Goal: Task Accomplishment & Management: Use online tool/utility

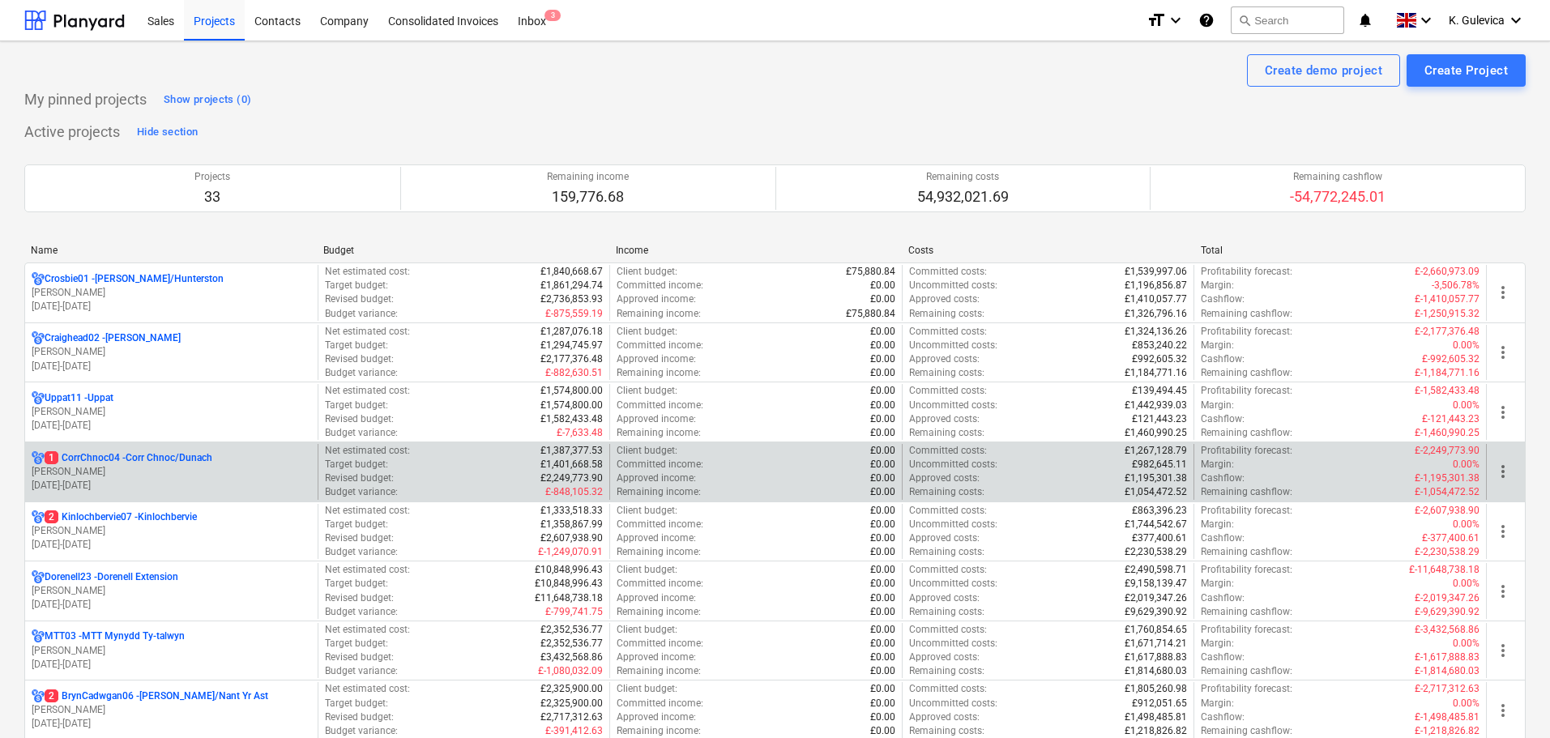
click at [187, 469] on p "[PERSON_NAME]" at bounding box center [171, 472] width 279 height 14
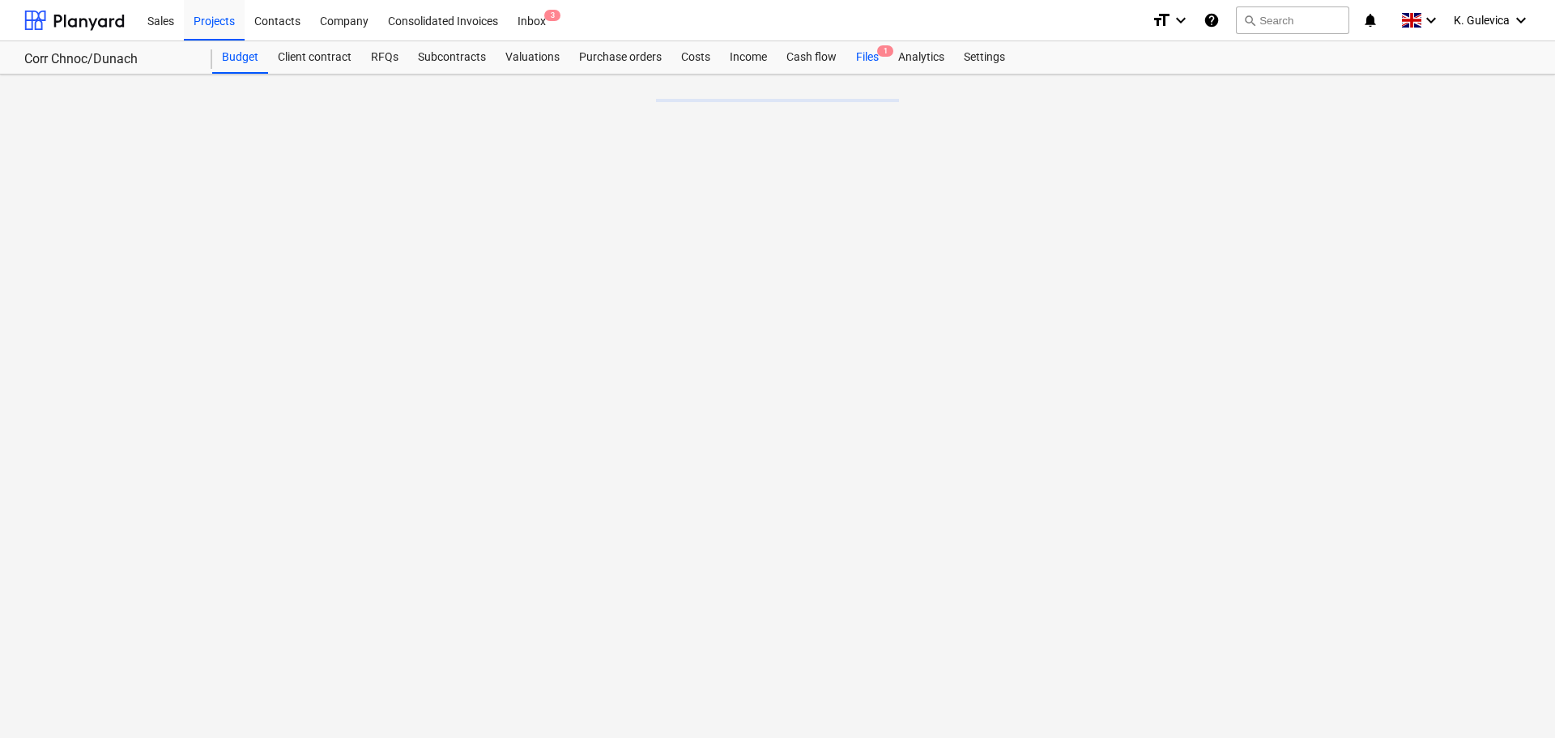
click at [865, 58] on div "Files 1" at bounding box center [867, 57] width 42 height 32
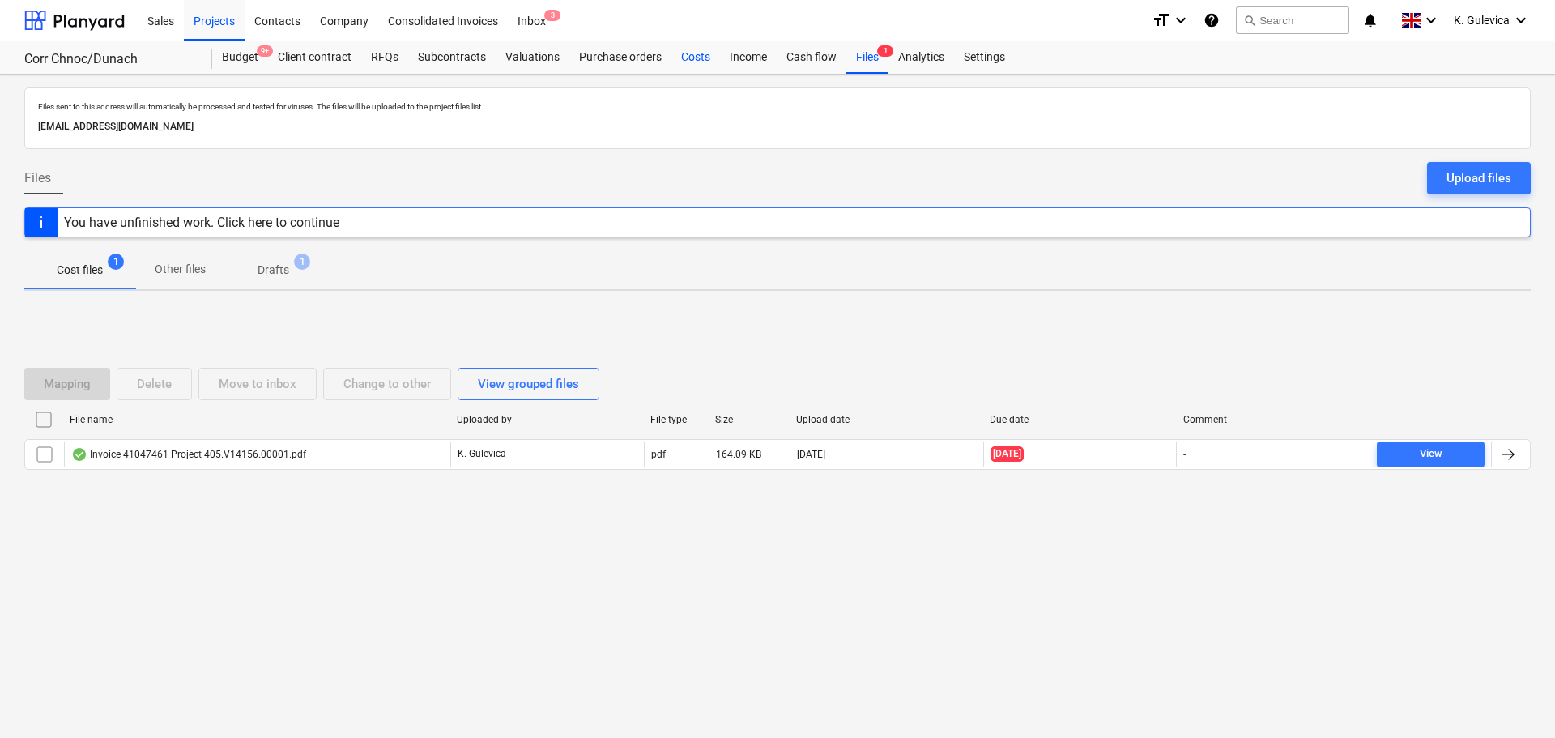
click at [687, 58] on div "Costs" at bounding box center [695, 57] width 49 height 32
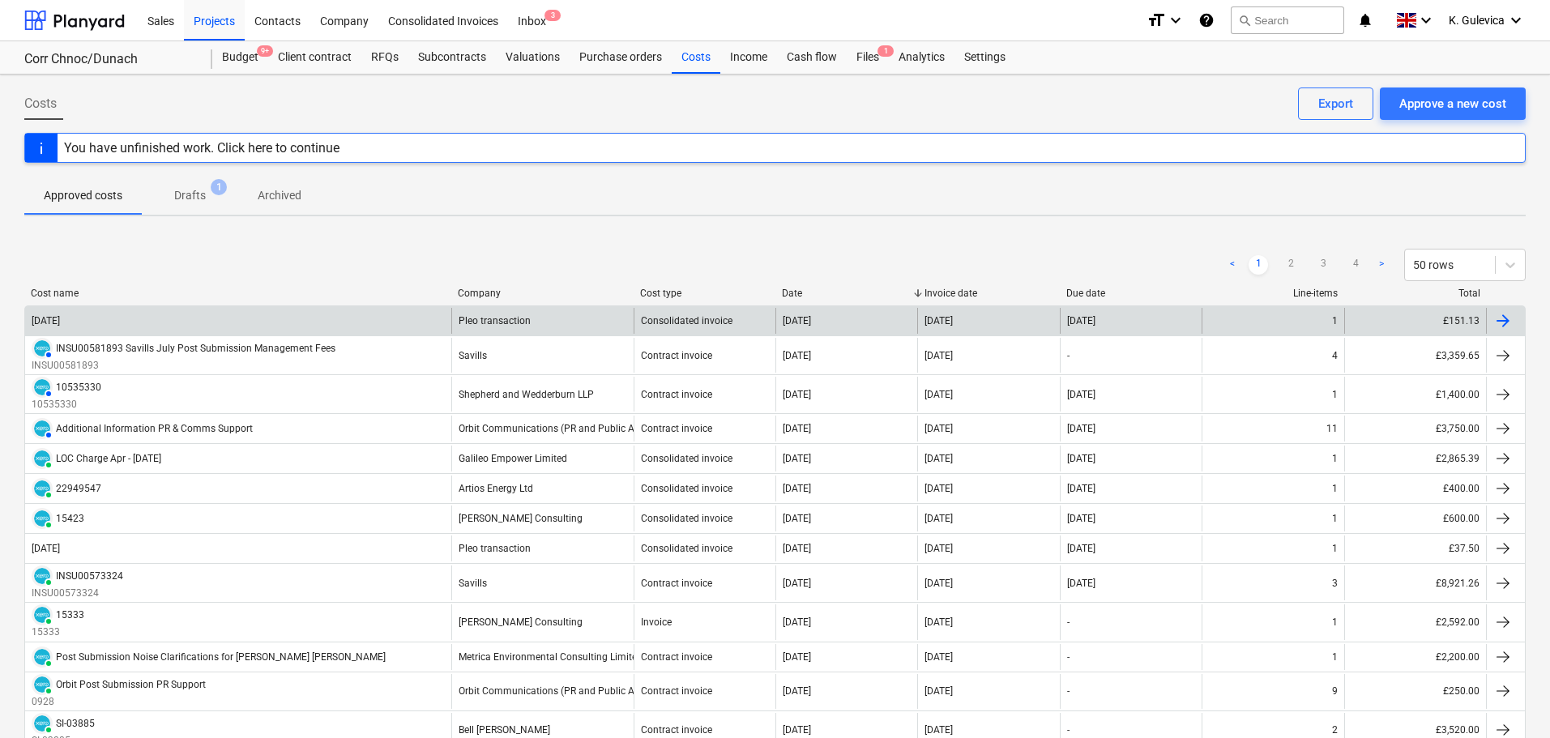
click at [360, 326] on div "[DATE]" at bounding box center [238, 321] width 426 height 26
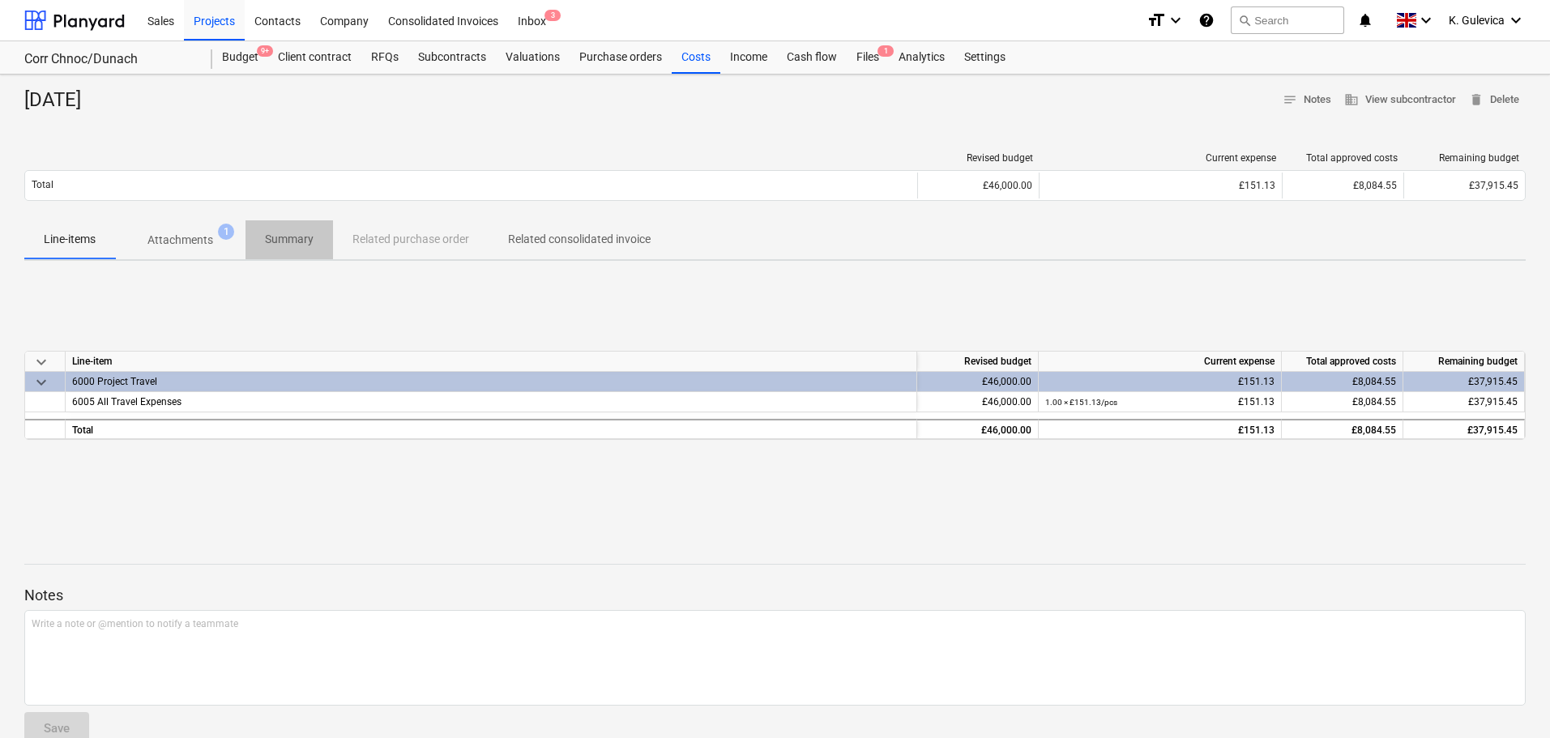
click at [309, 241] on p "Summary" at bounding box center [289, 239] width 49 height 17
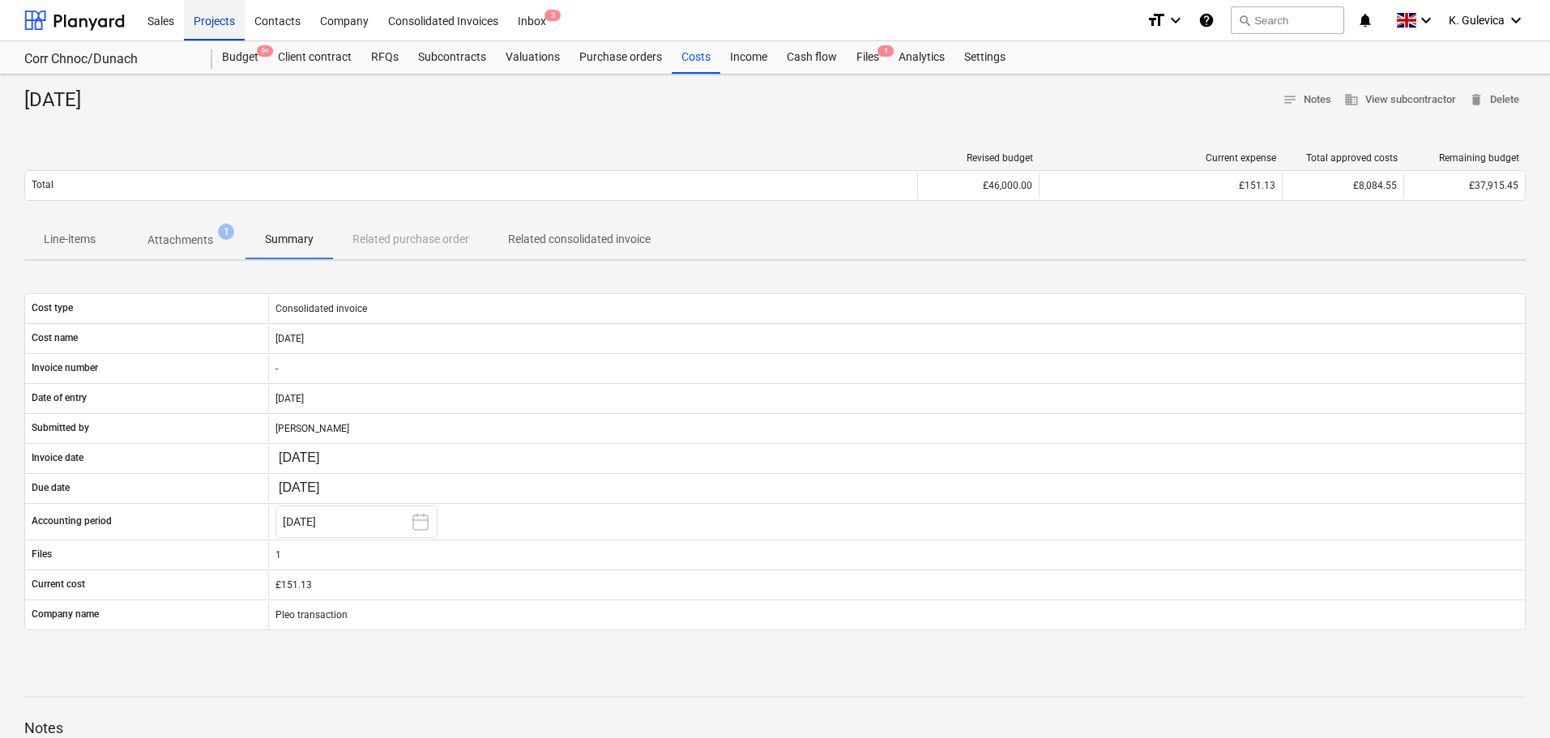
click at [216, 19] on div "Projects" at bounding box center [214, 19] width 61 height 41
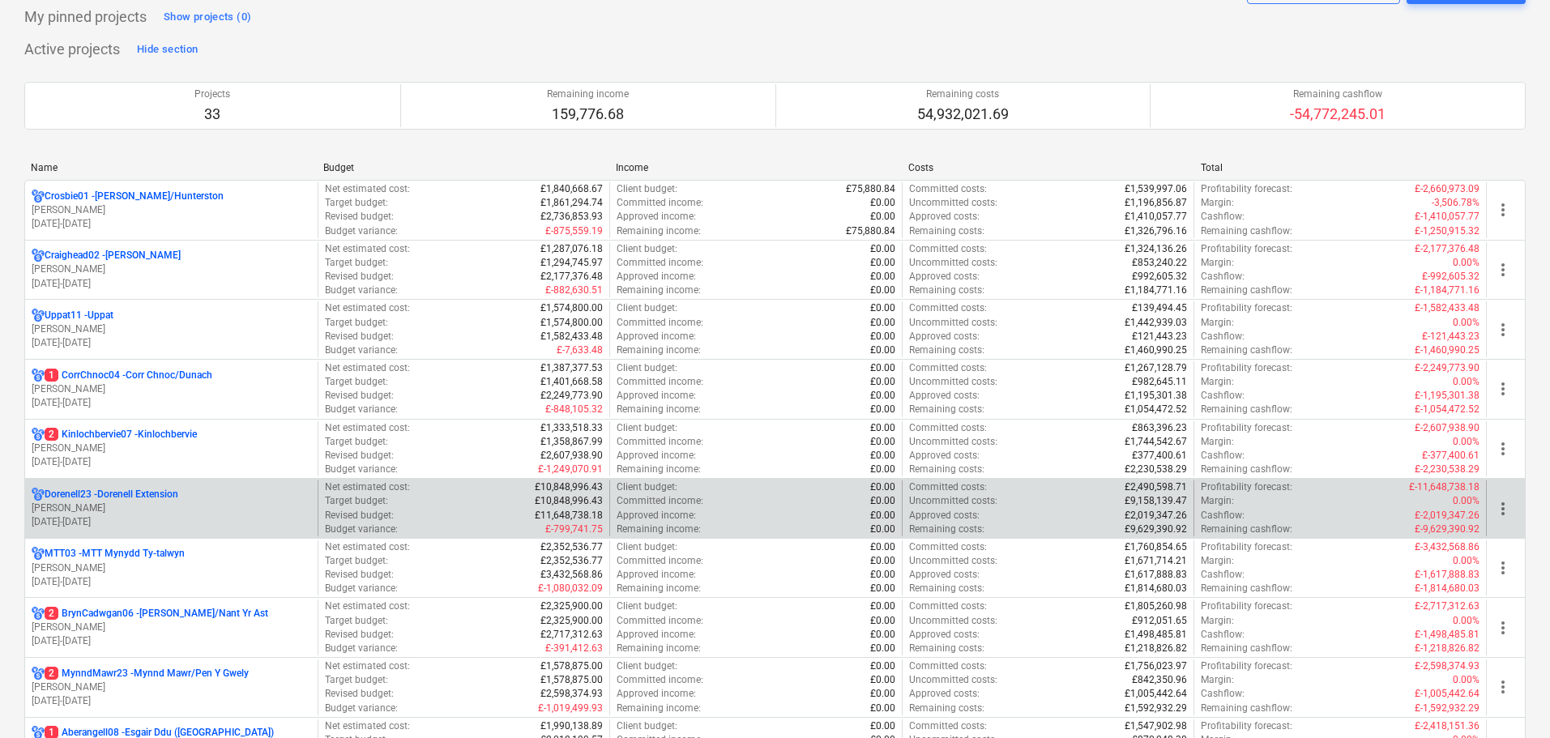
scroll to position [162, 0]
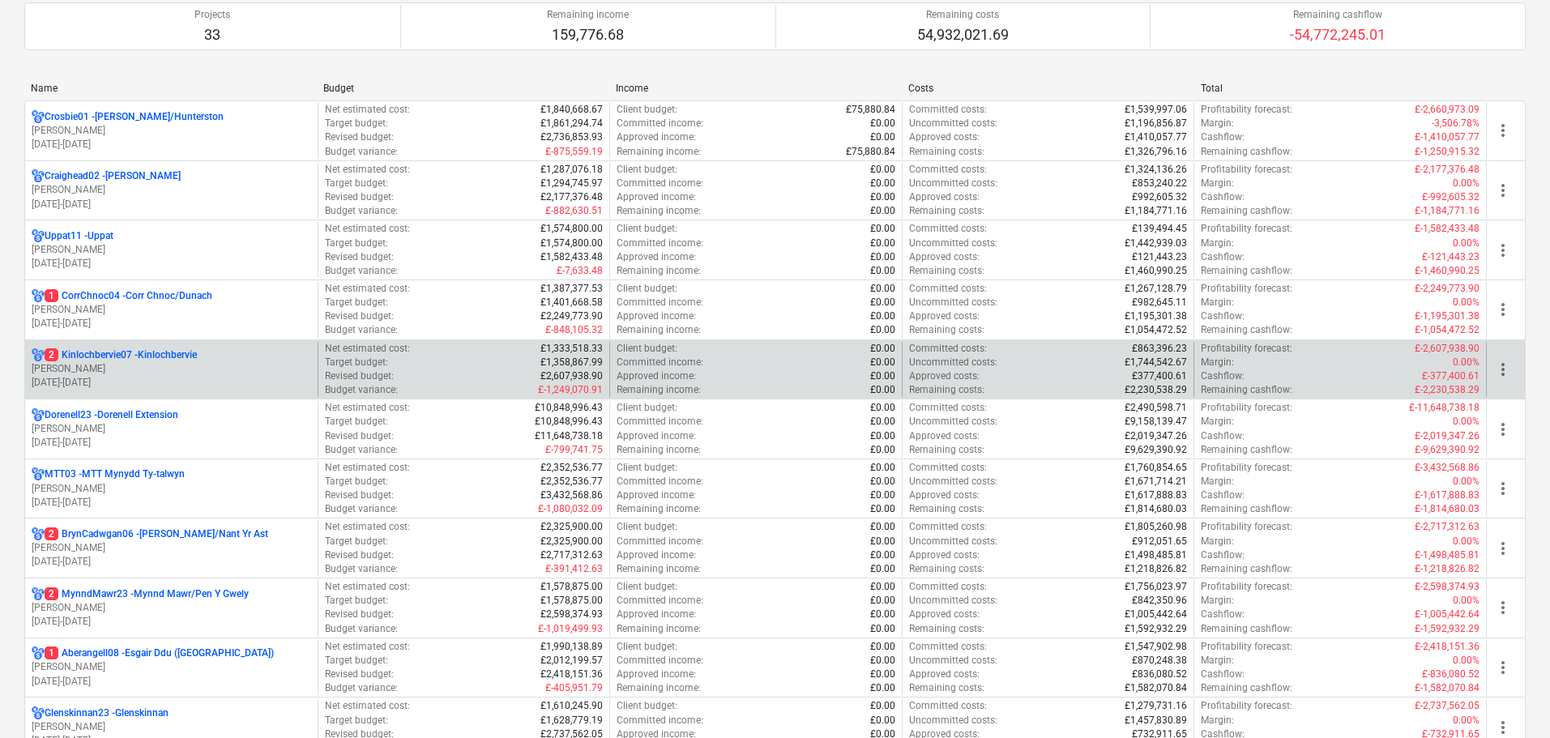
click at [155, 356] on p "2 Kinlochbervie07 - [GEOGRAPHIC_DATA]" at bounding box center [121, 355] width 152 height 14
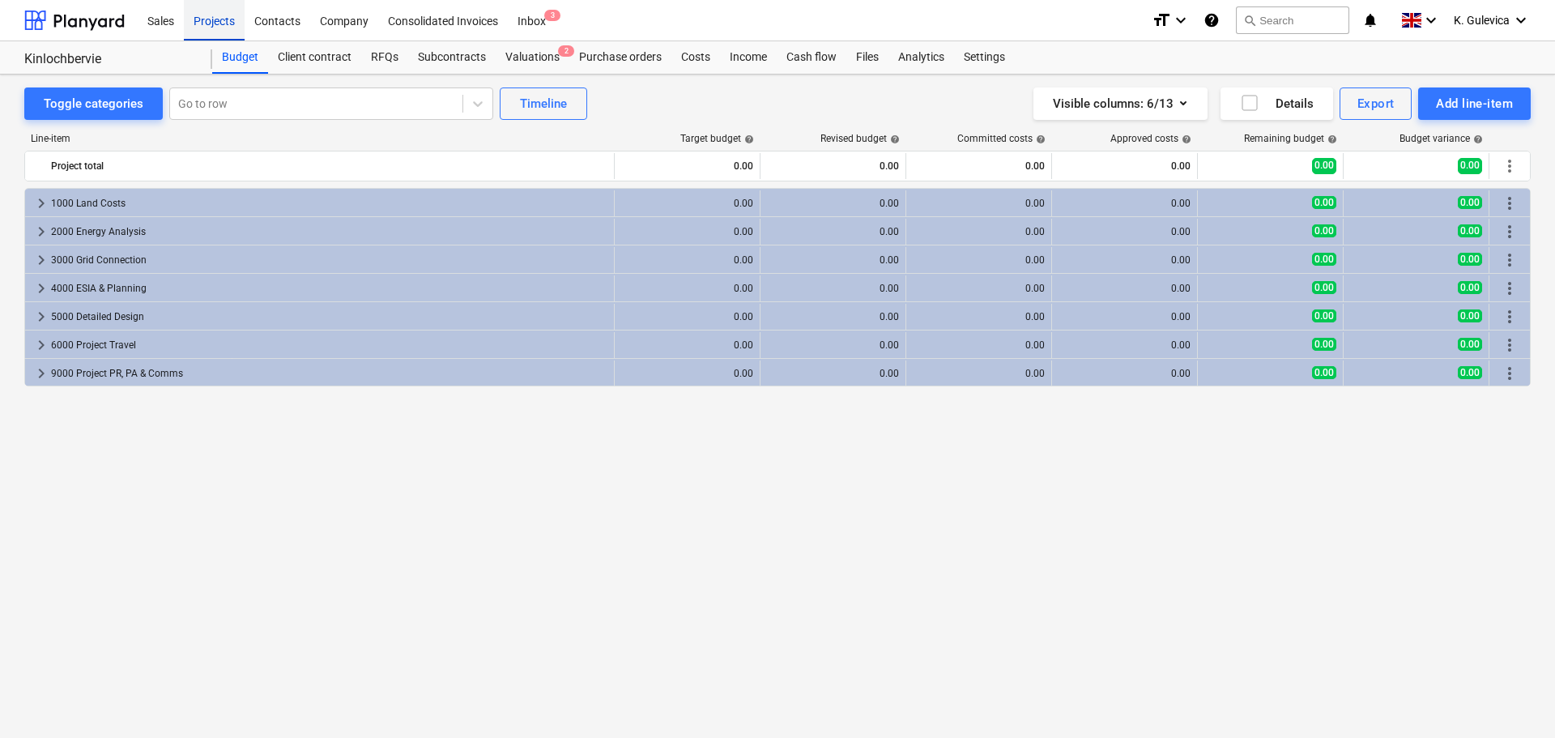
click at [209, 6] on div "Projects" at bounding box center [214, 19] width 61 height 41
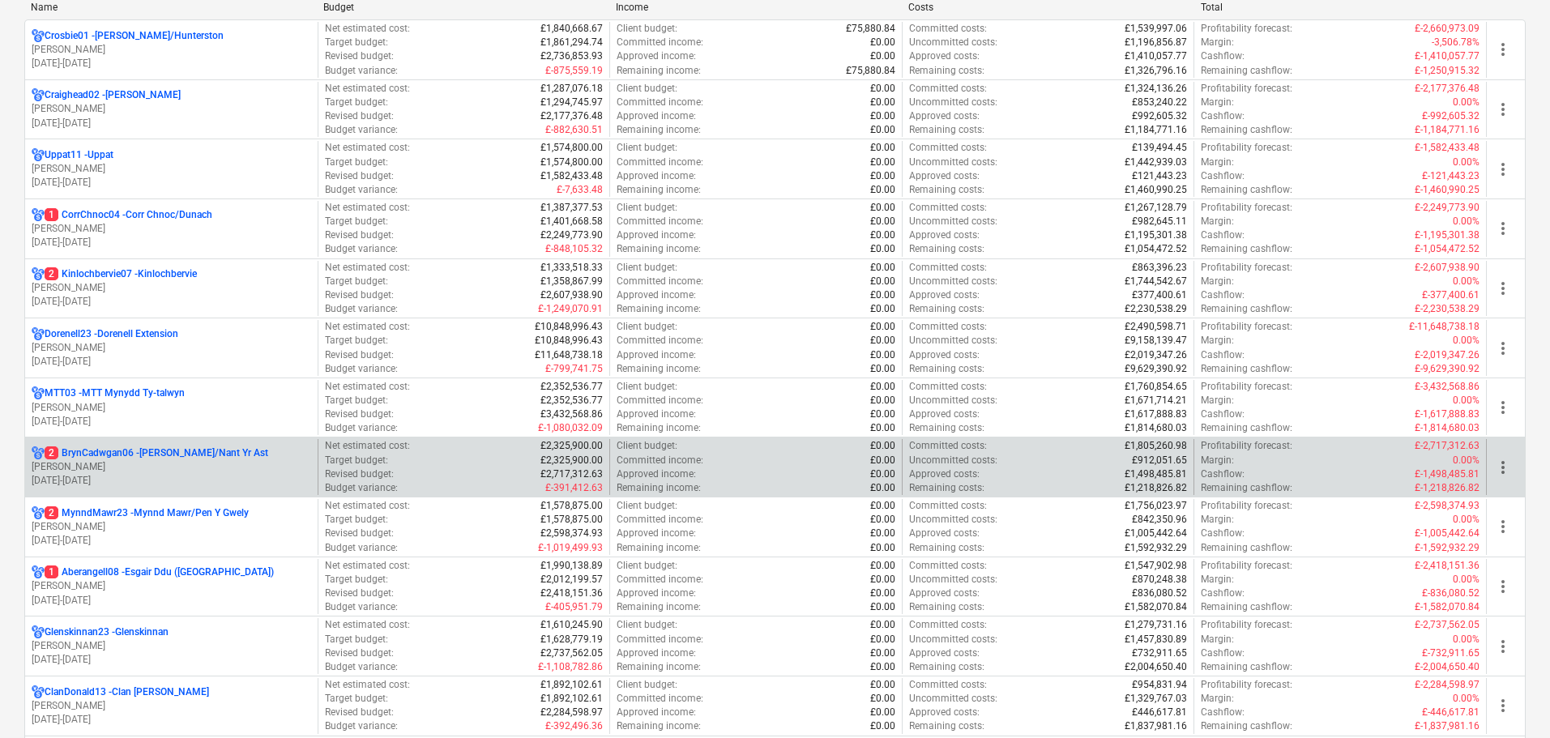
click at [174, 472] on p "[PERSON_NAME]" at bounding box center [171, 467] width 279 height 14
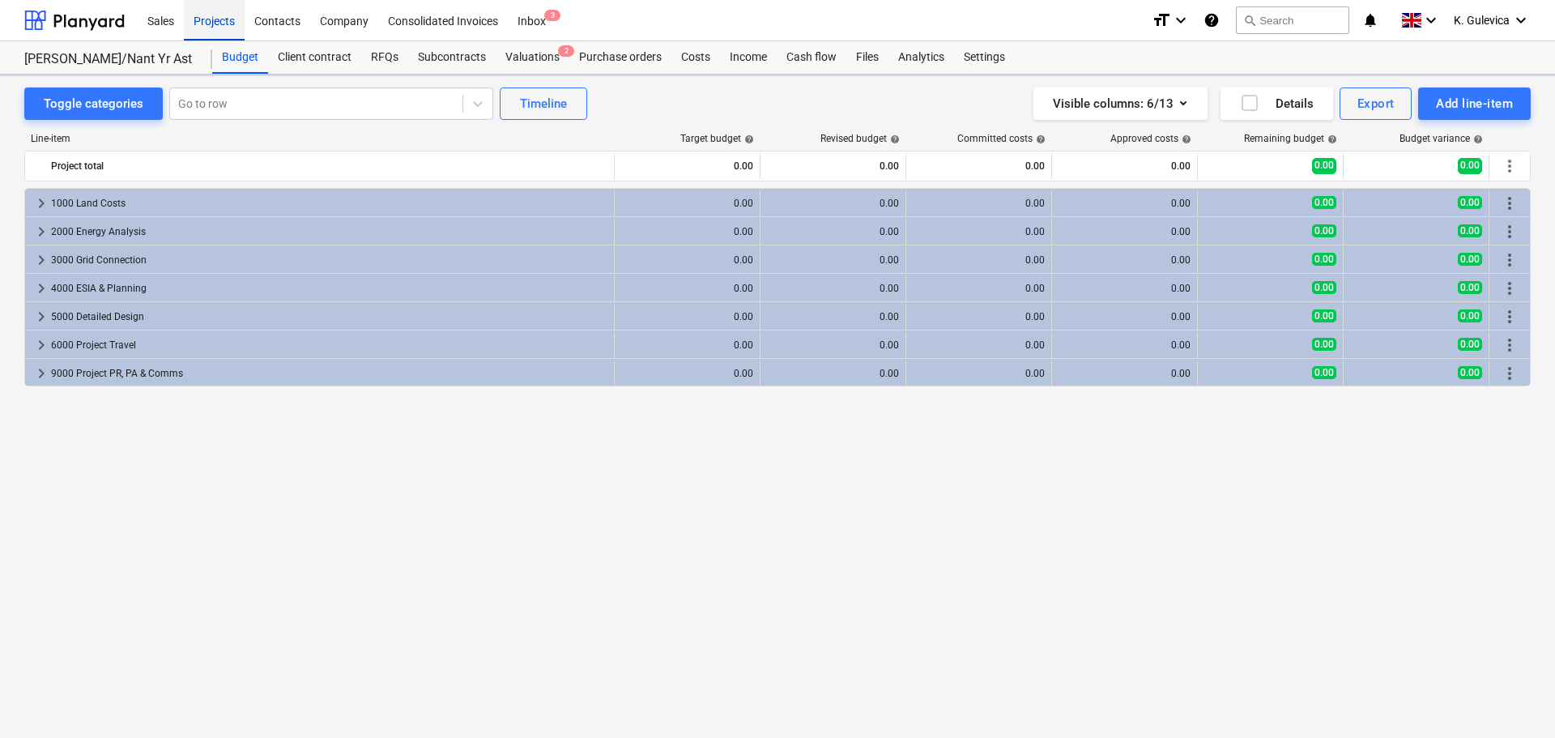
click at [218, 31] on div "Projects" at bounding box center [214, 19] width 61 height 41
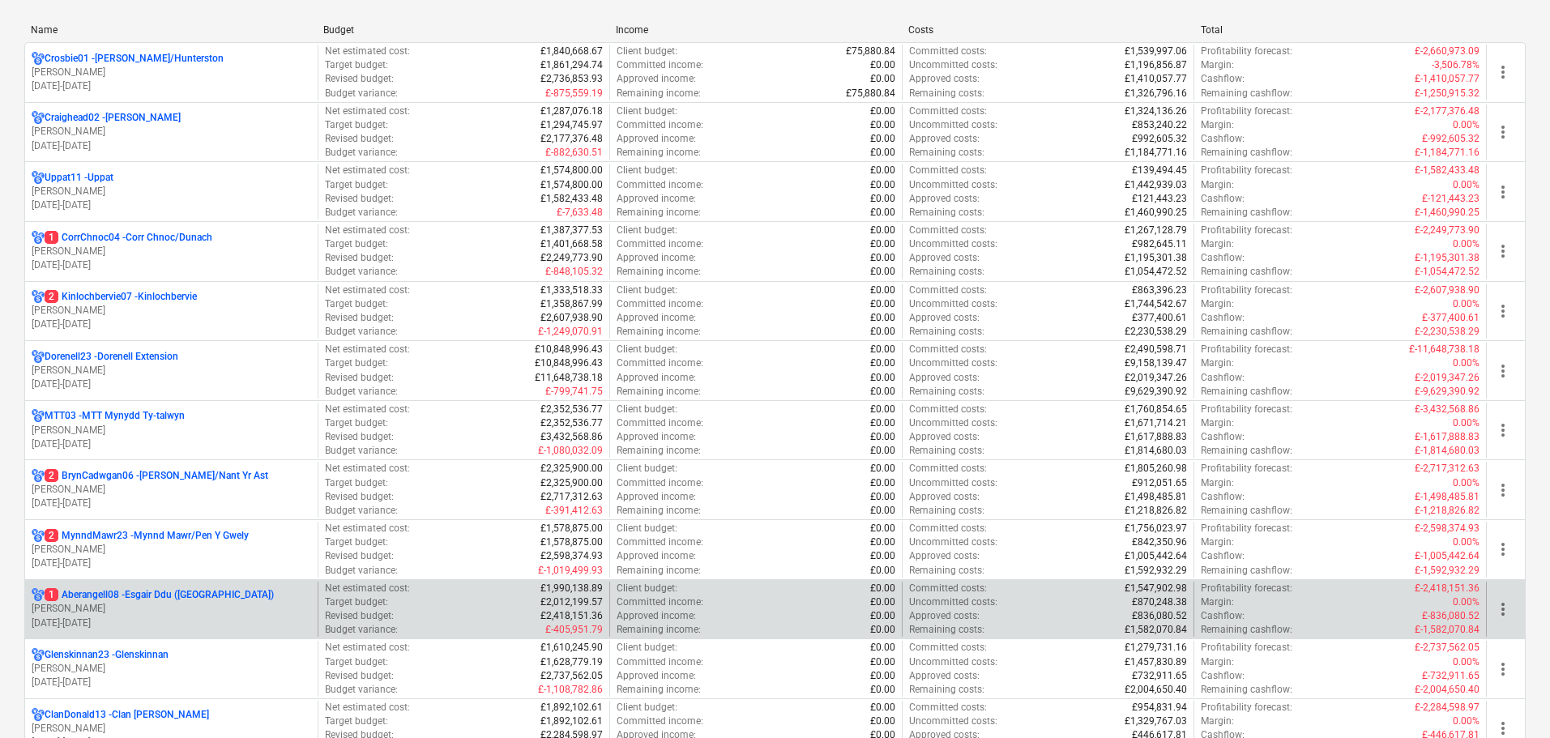
scroll to position [243, 0]
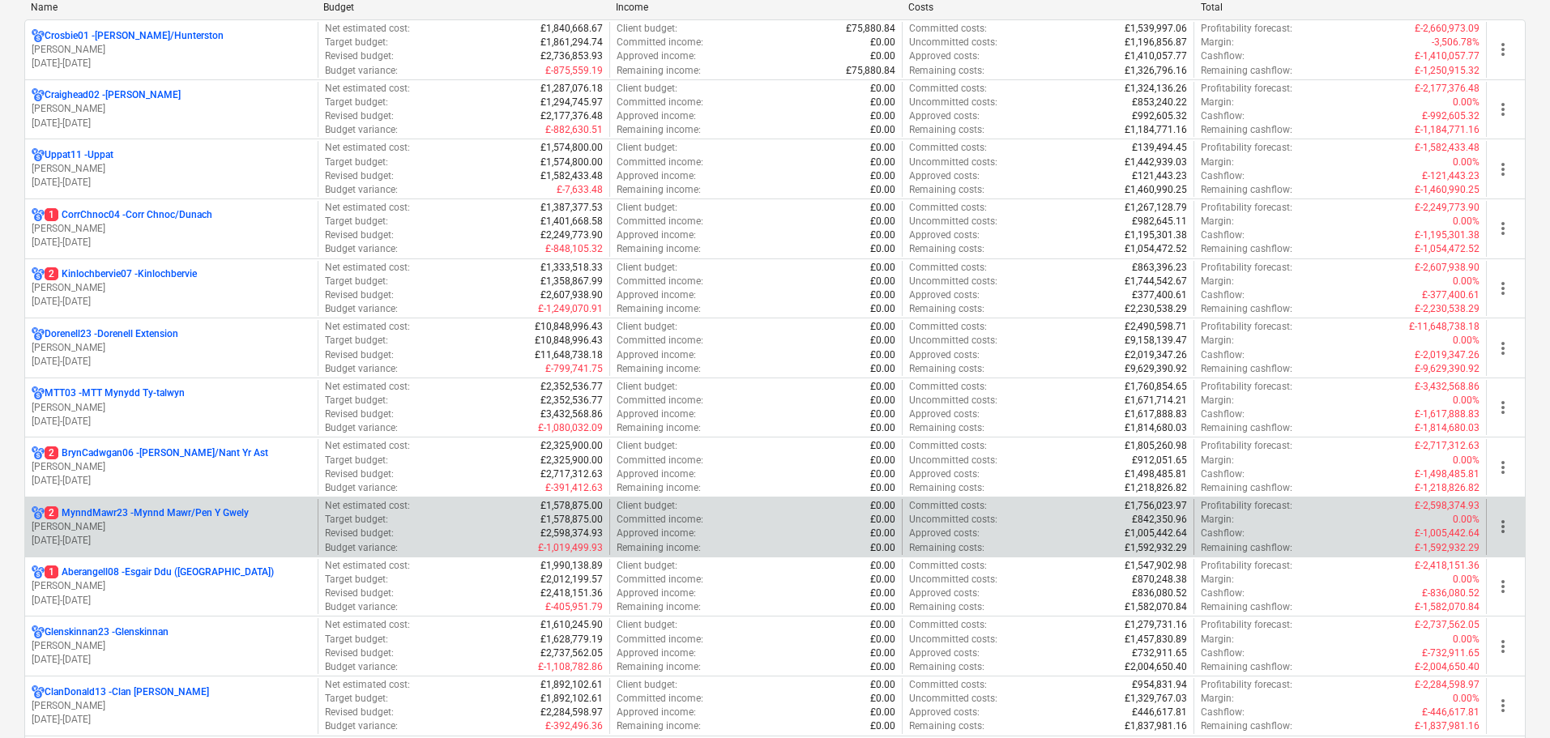
click at [176, 516] on p "2 MynndMawr23 - Mynnd Mawr/Pen Y Gwely" at bounding box center [147, 513] width 204 height 14
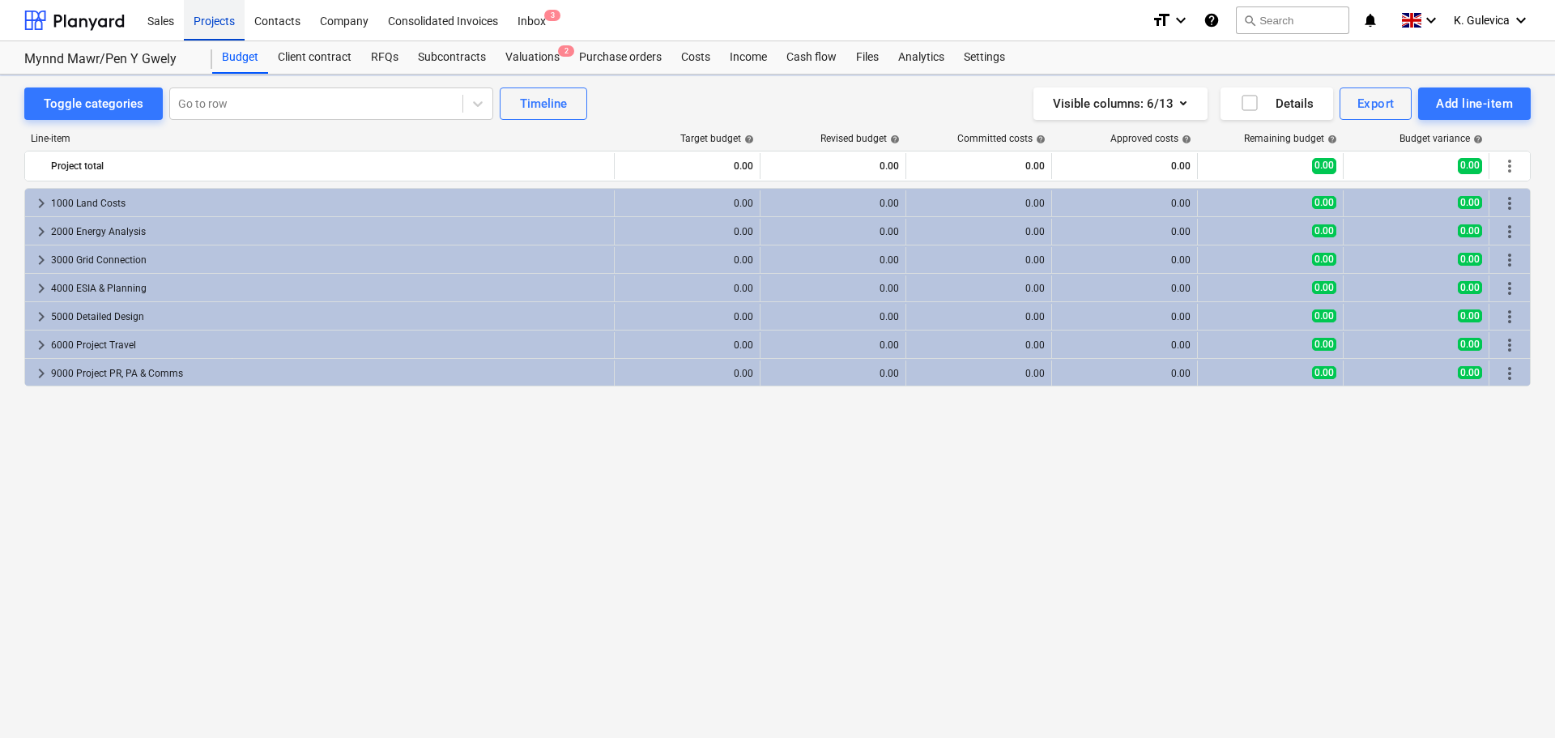
click at [215, 25] on div "Projects" at bounding box center [214, 19] width 61 height 41
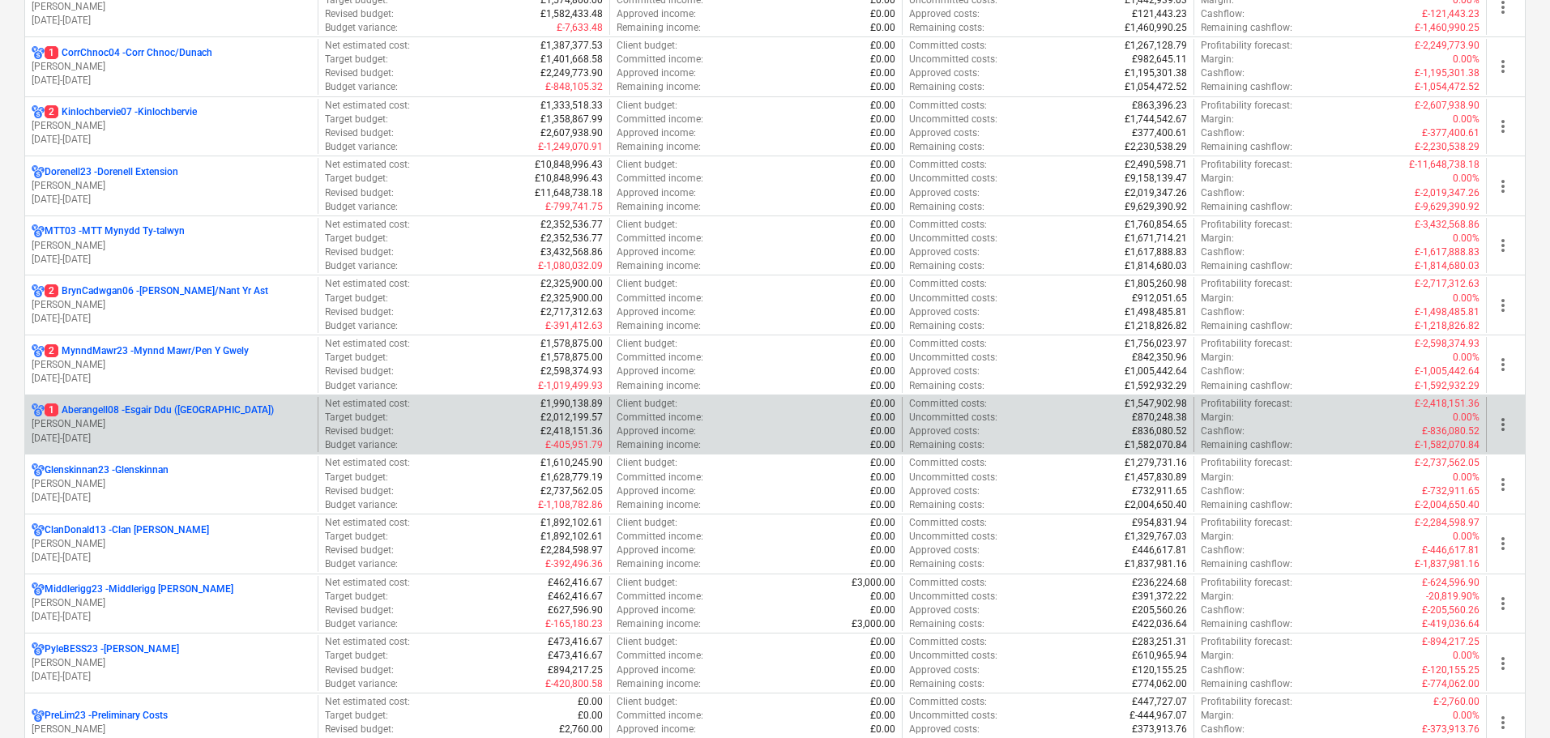
click at [161, 433] on p "[DATE] - [DATE]" at bounding box center [171, 439] width 279 height 14
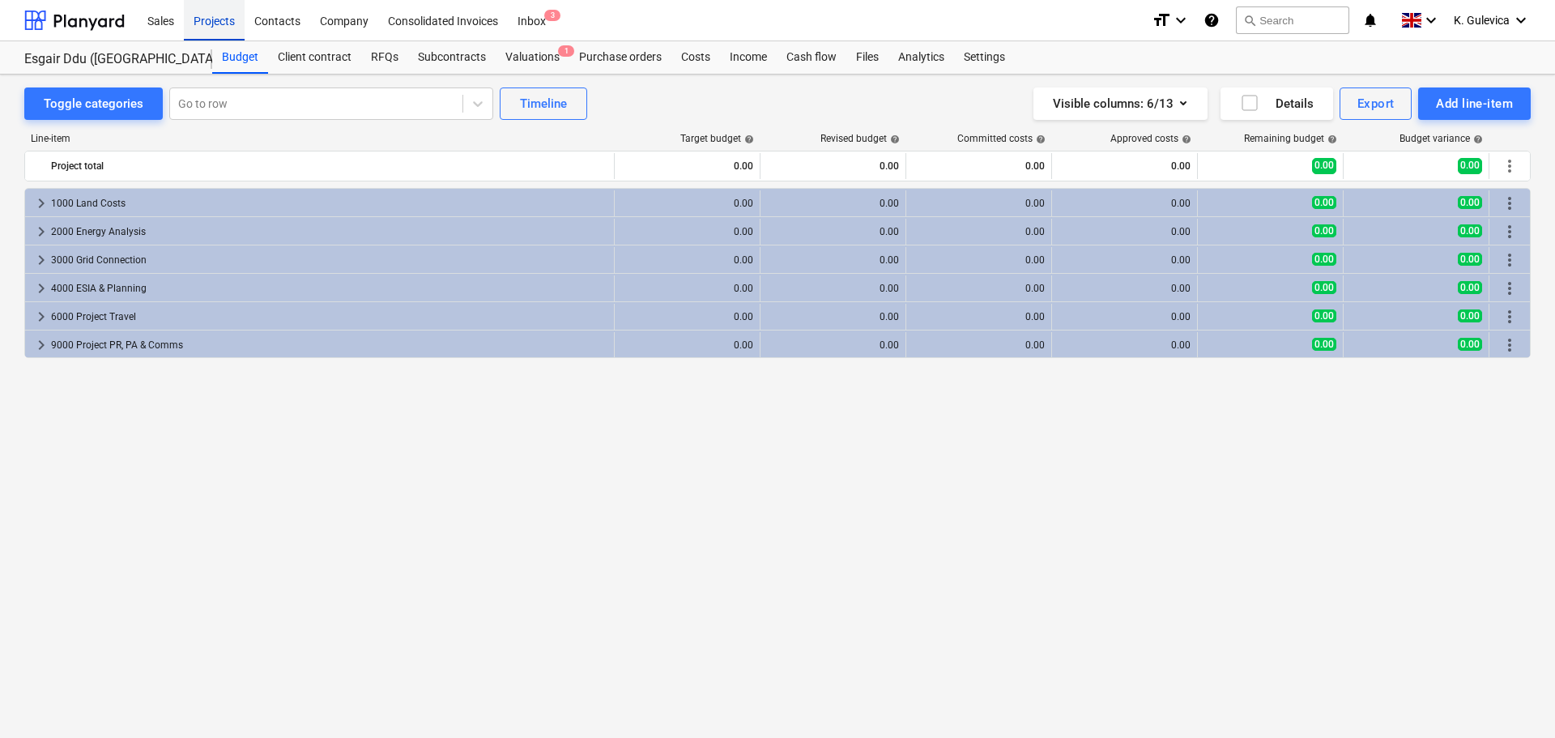
click at [209, 15] on div "Projects" at bounding box center [214, 19] width 61 height 41
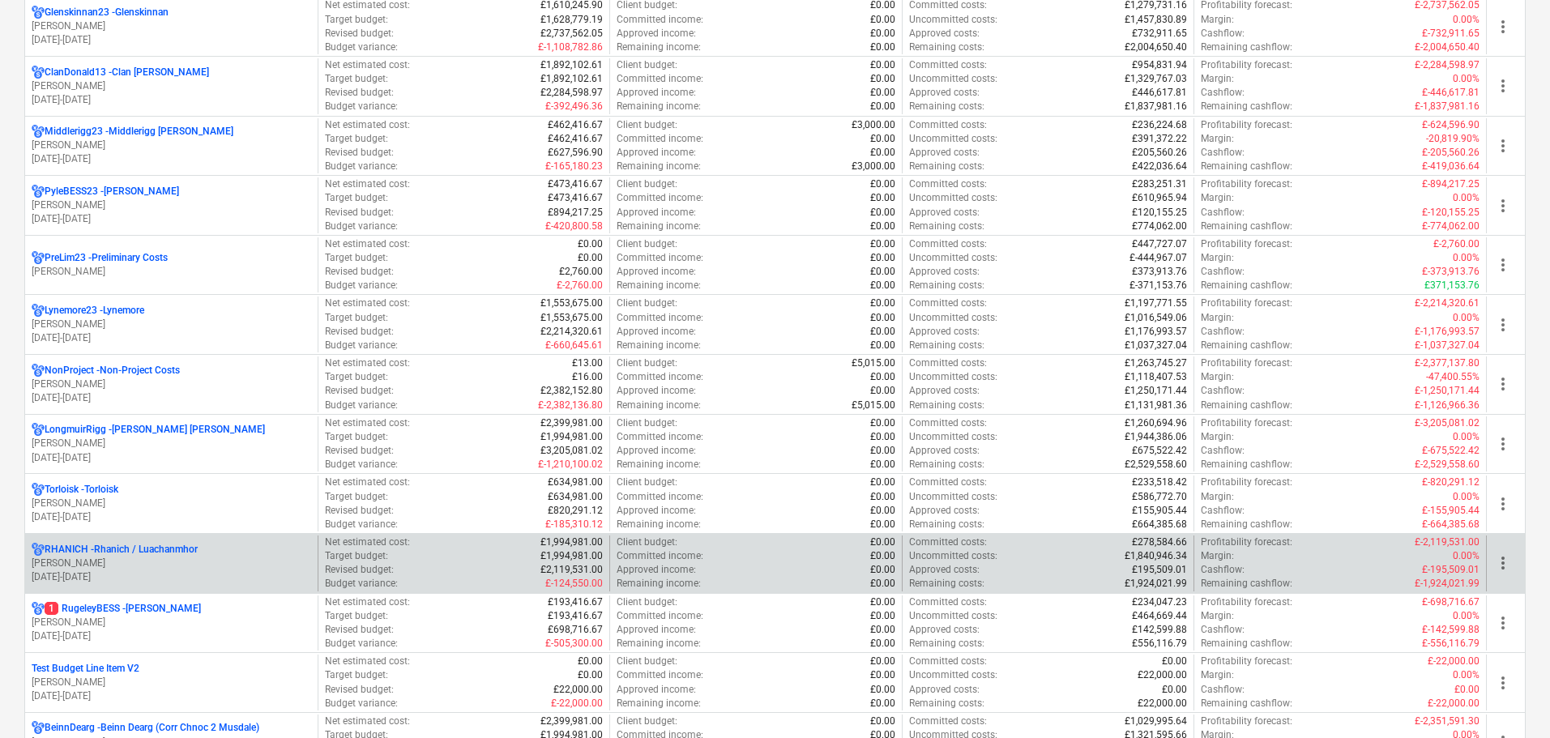
scroll to position [891, 0]
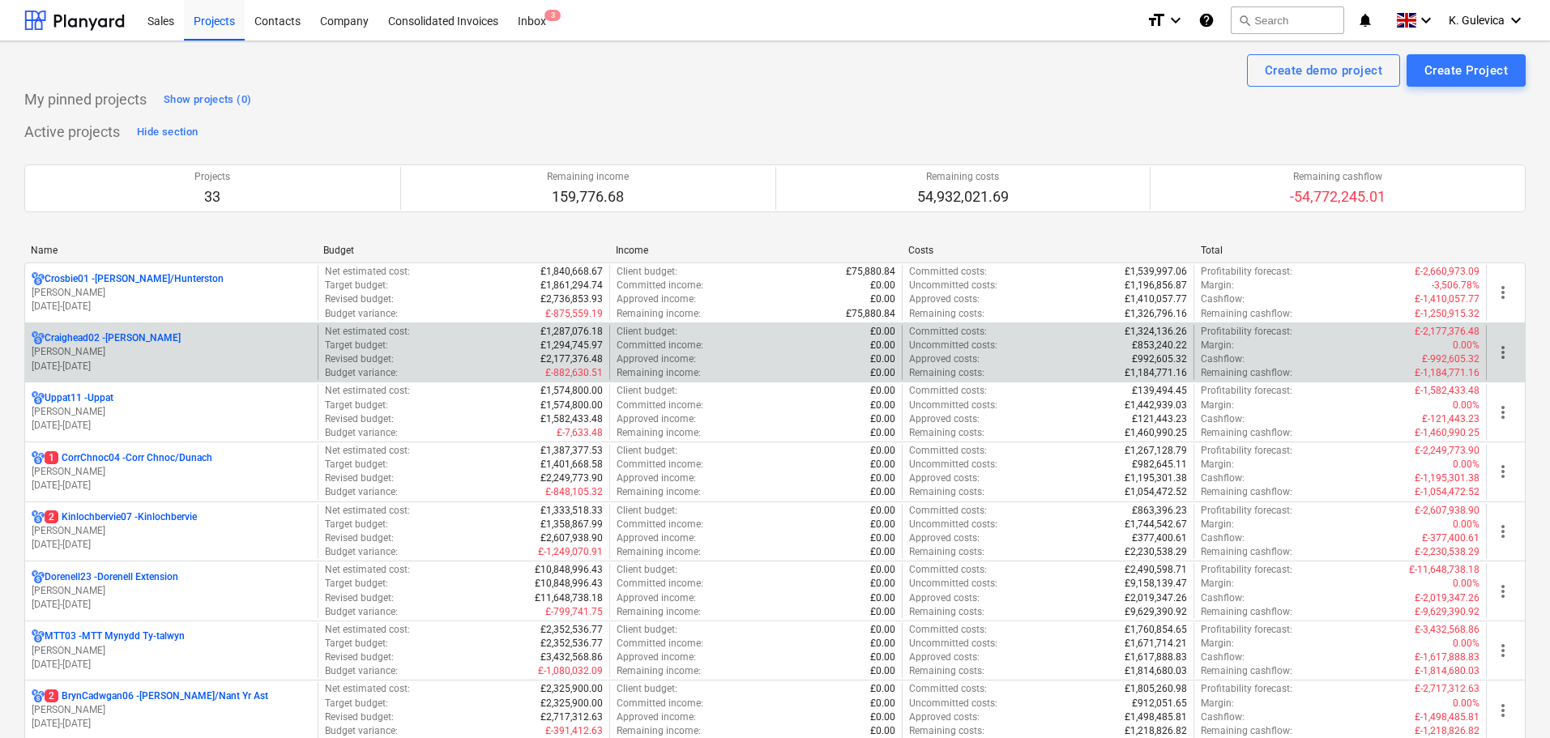
click at [130, 368] on p "[DATE] - [DATE]" at bounding box center [171, 367] width 279 height 14
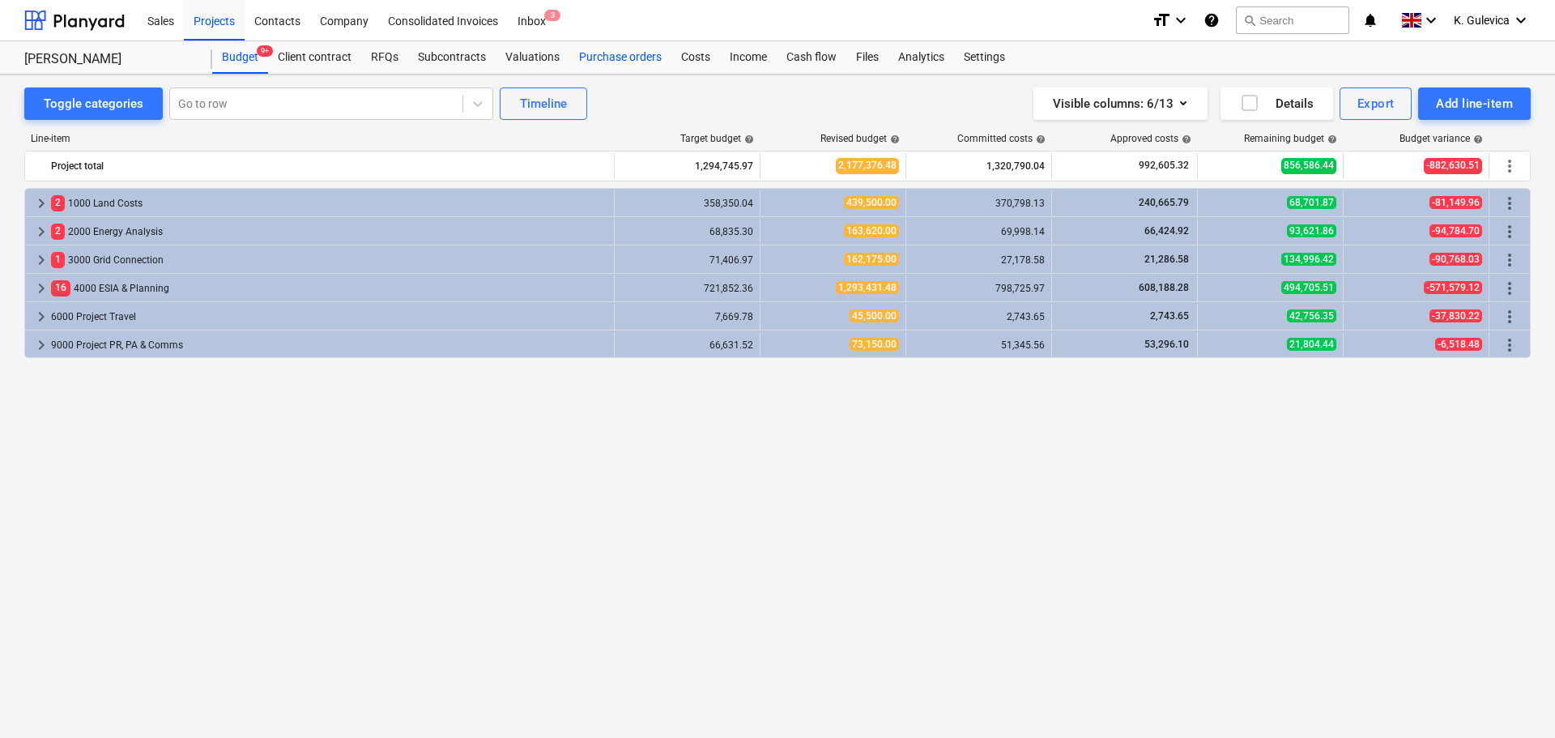
click at [598, 66] on div "Purchase orders" at bounding box center [620, 57] width 102 height 32
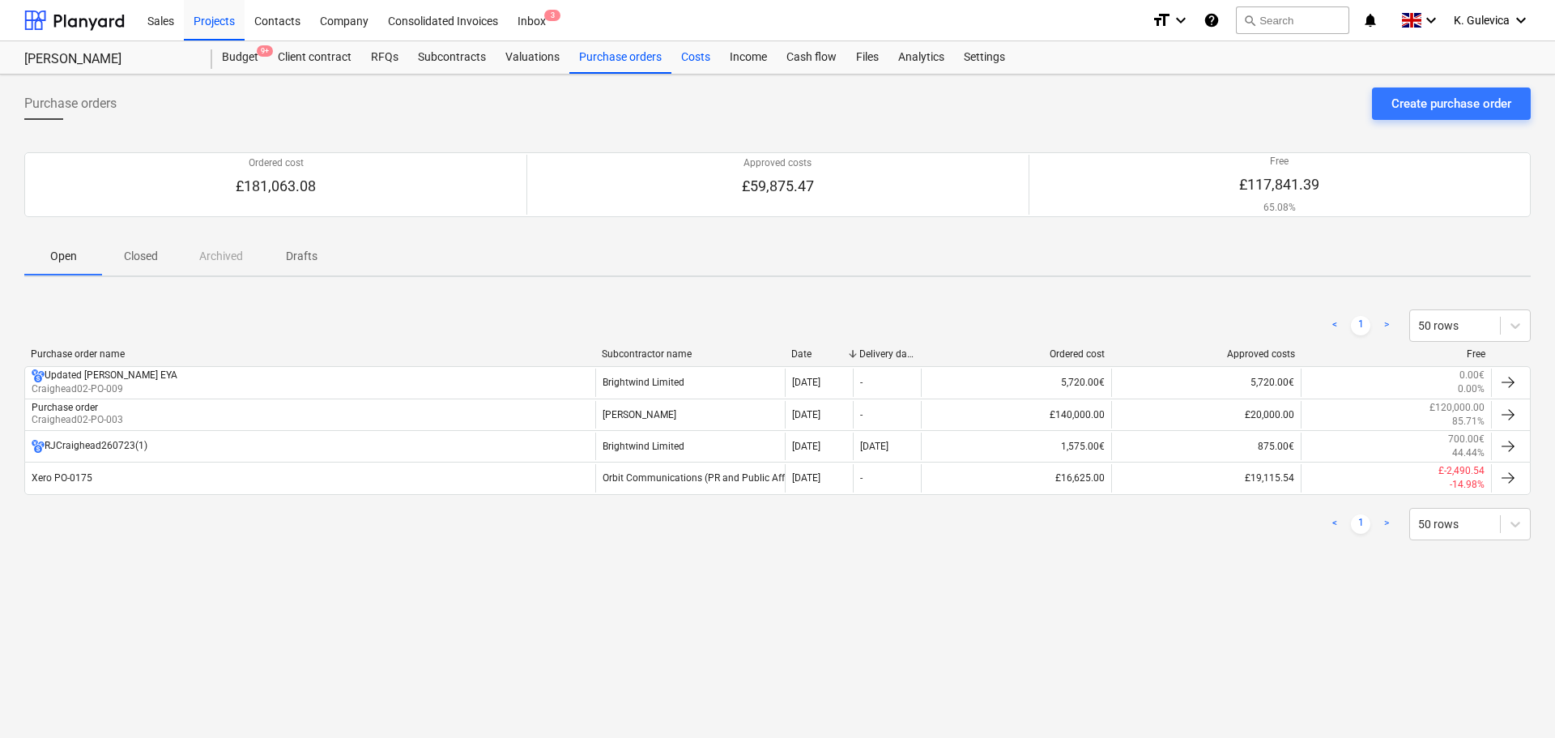
click at [683, 57] on div "Costs" at bounding box center [695, 57] width 49 height 32
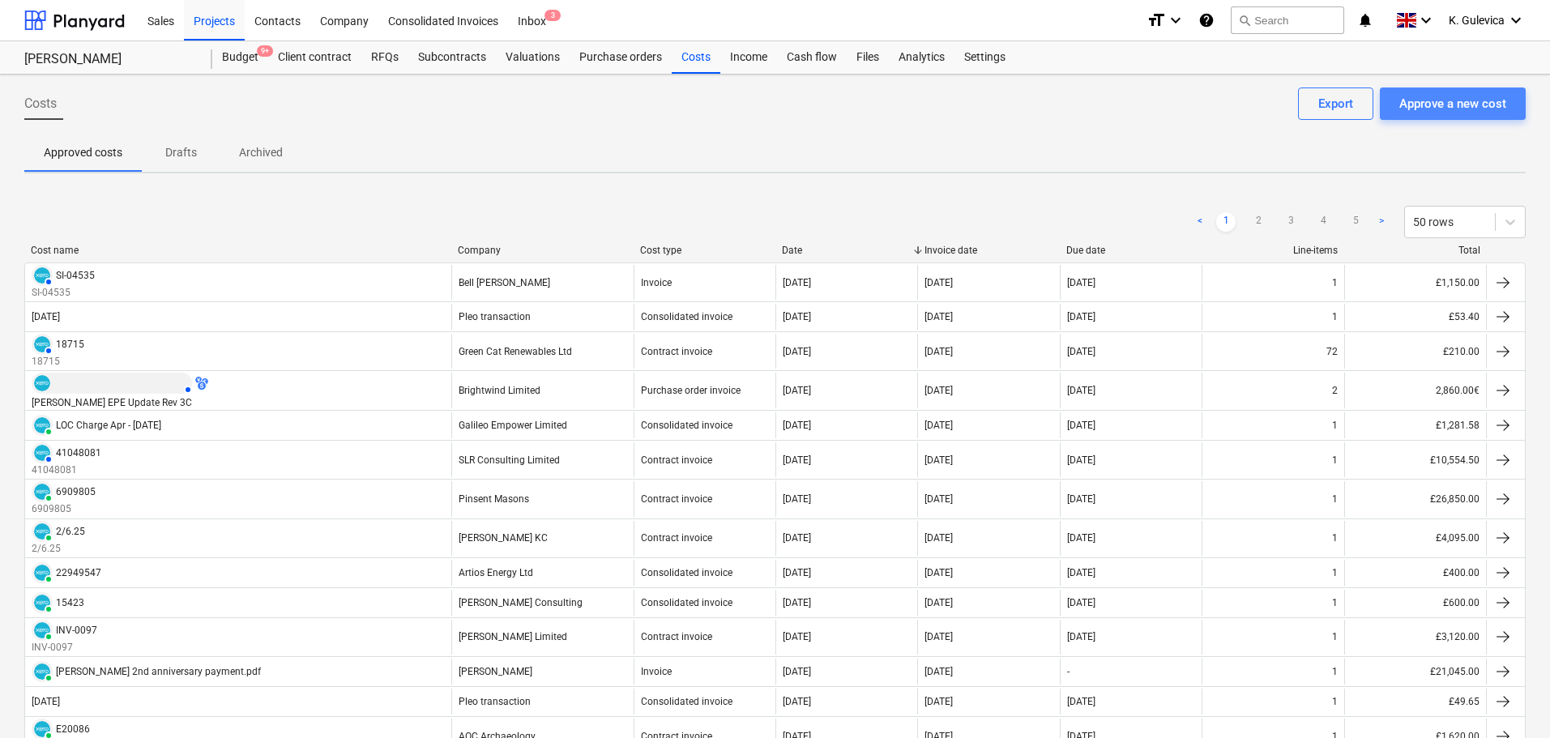
click at [1458, 104] on div "Approve a new cost" at bounding box center [1452, 103] width 107 height 21
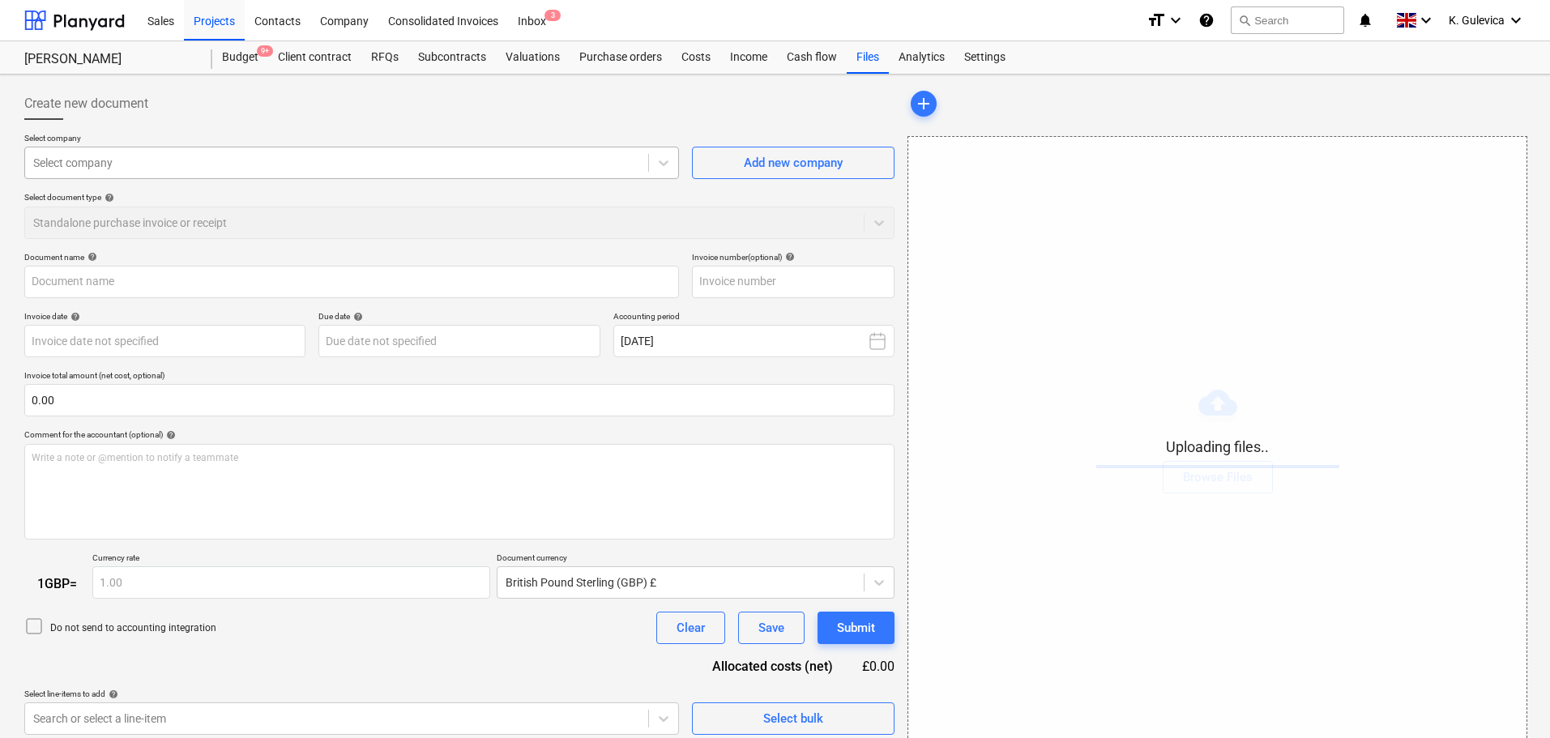
click at [147, 158] on div at bounding box center [336, 163] width 607 height 16
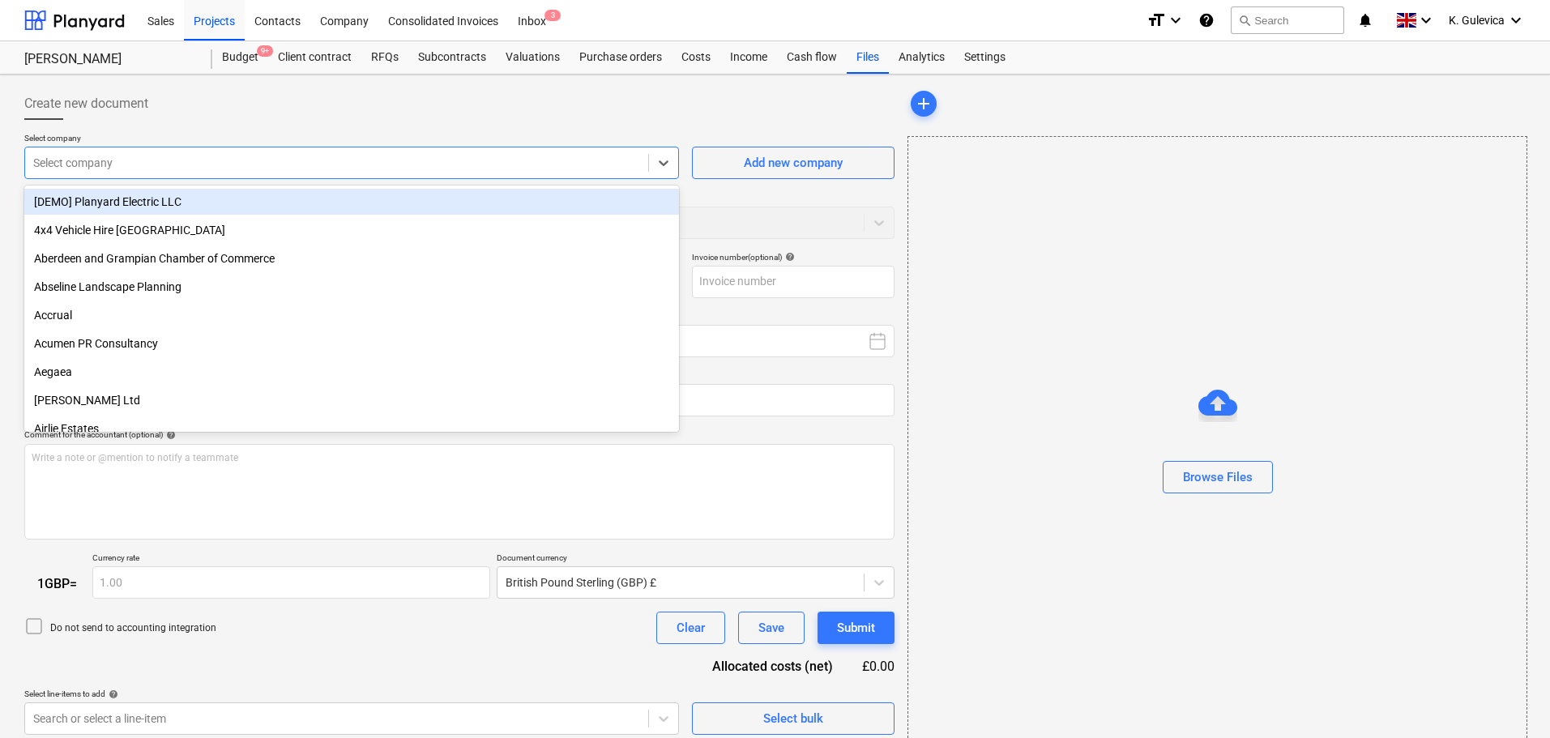
type input "BL_168263_LIN0126(40701859.1).pdf"
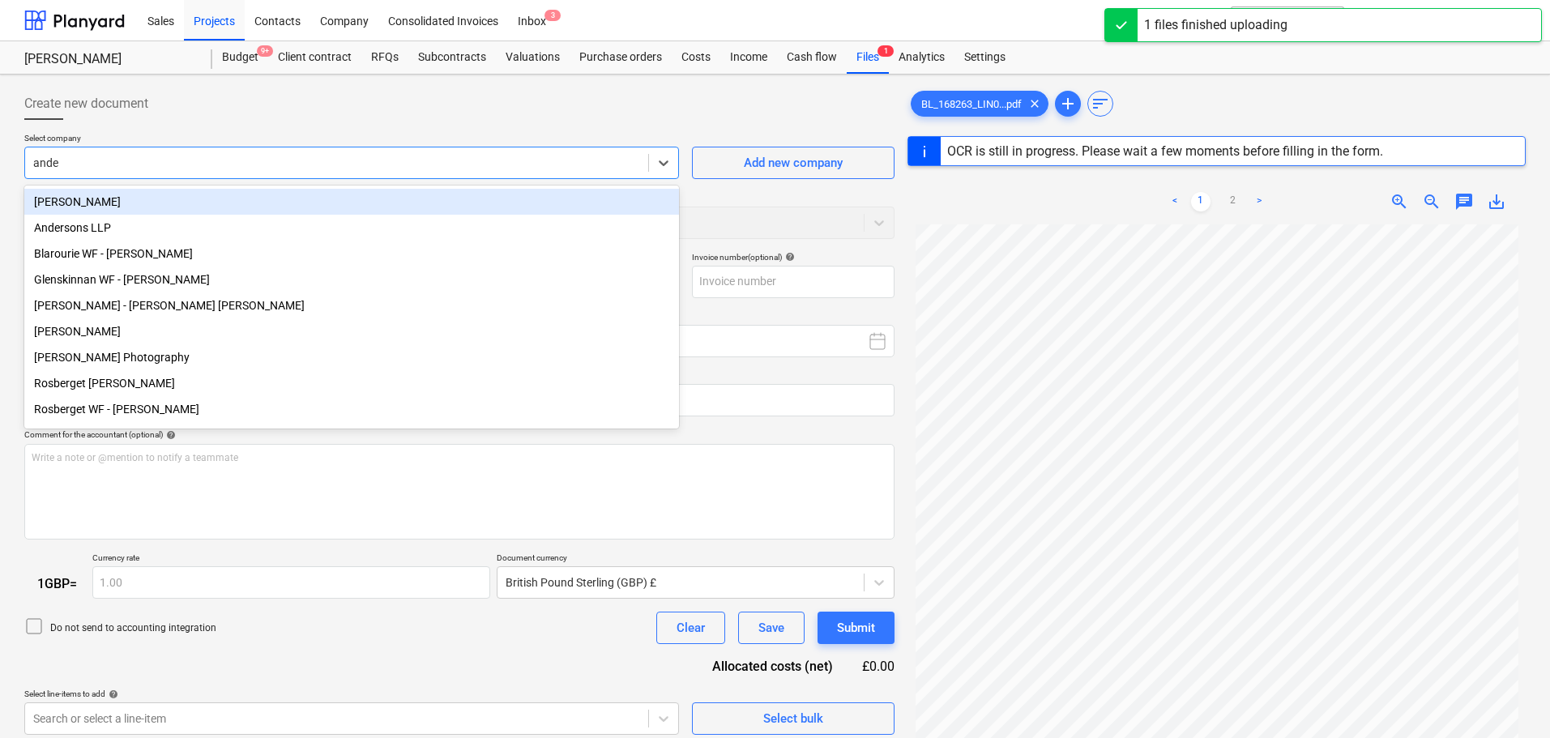
type input "ander"
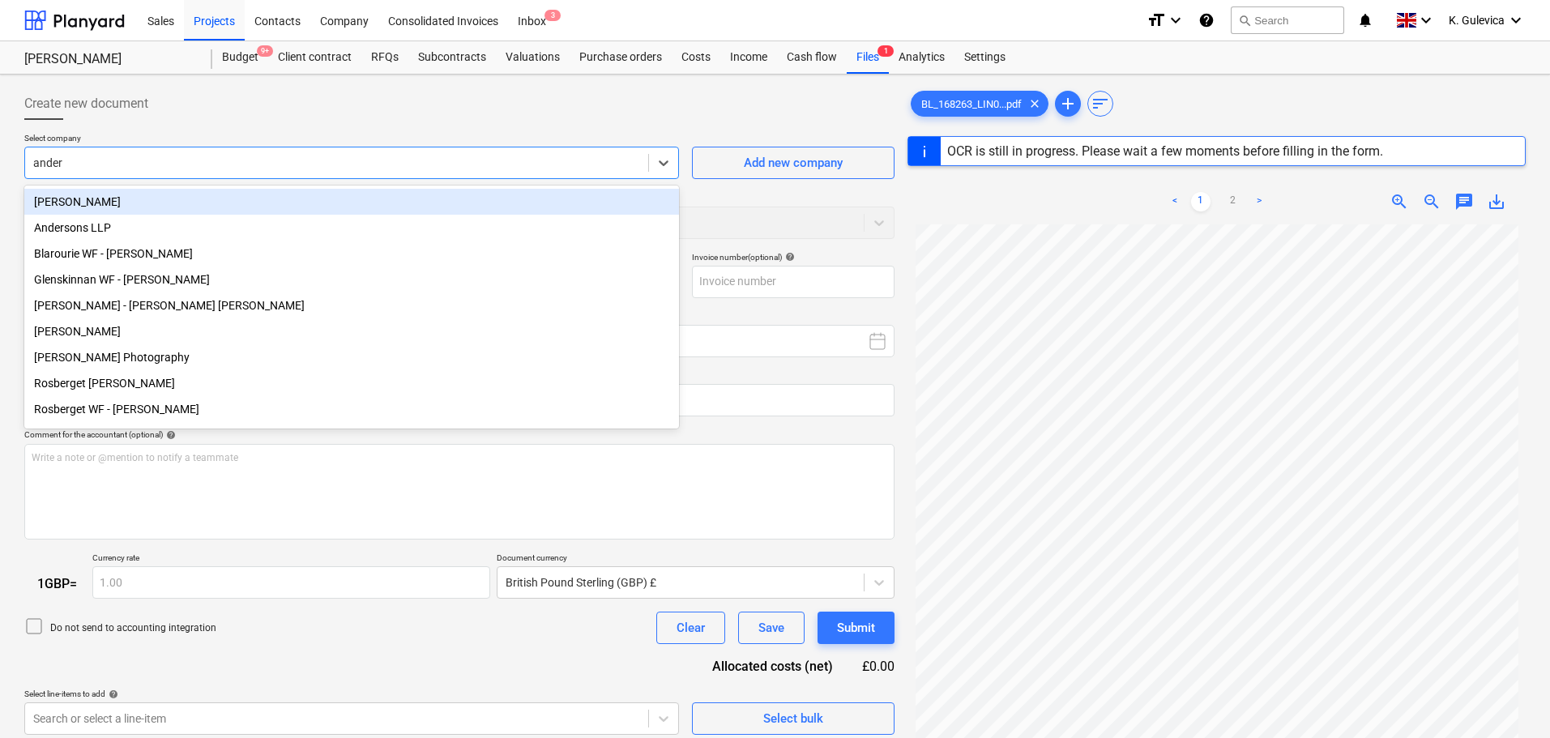
type input "[DATE]"
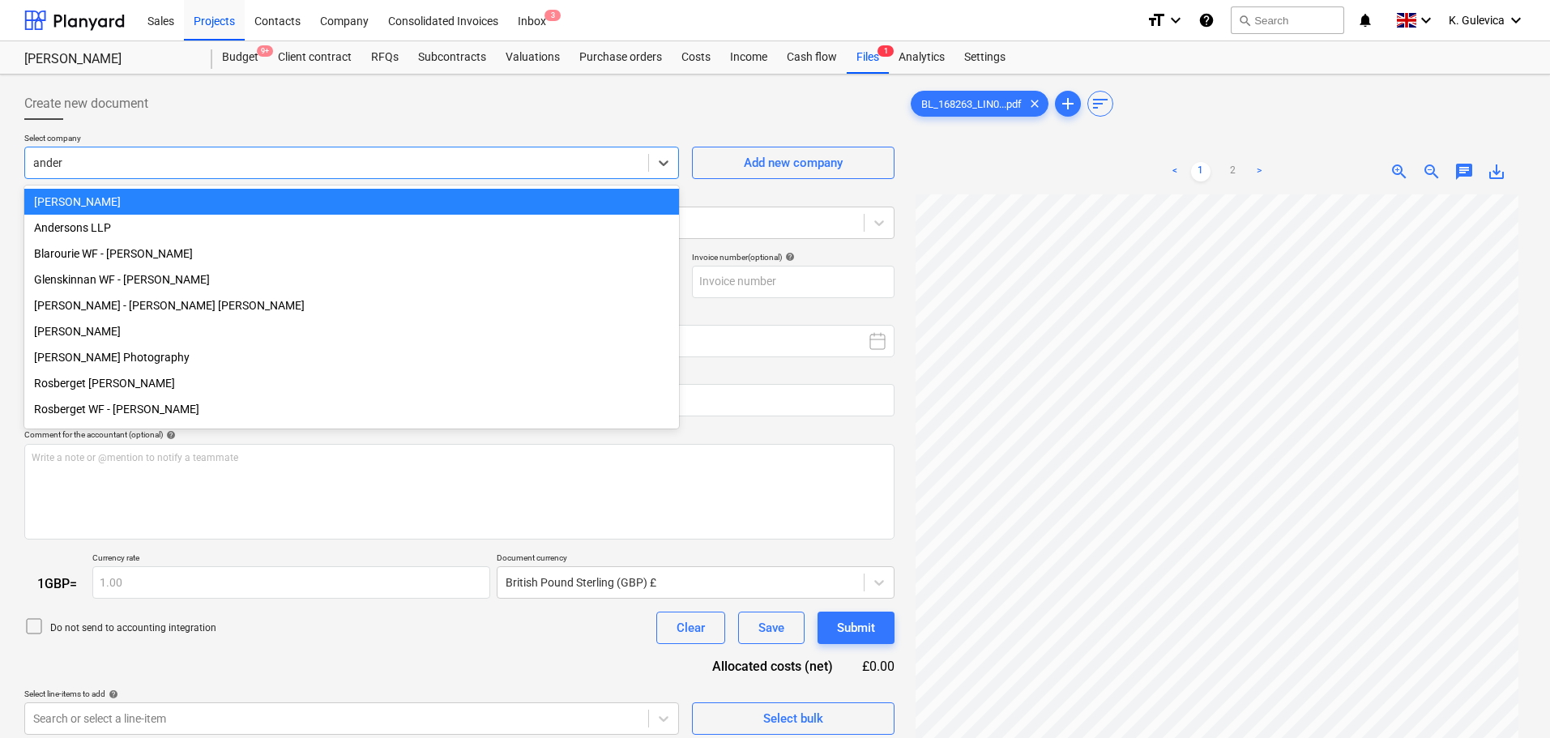
click at [239, 207] on div "Anderson Strathern" at bounding box center [351, 202] width 654 height 26
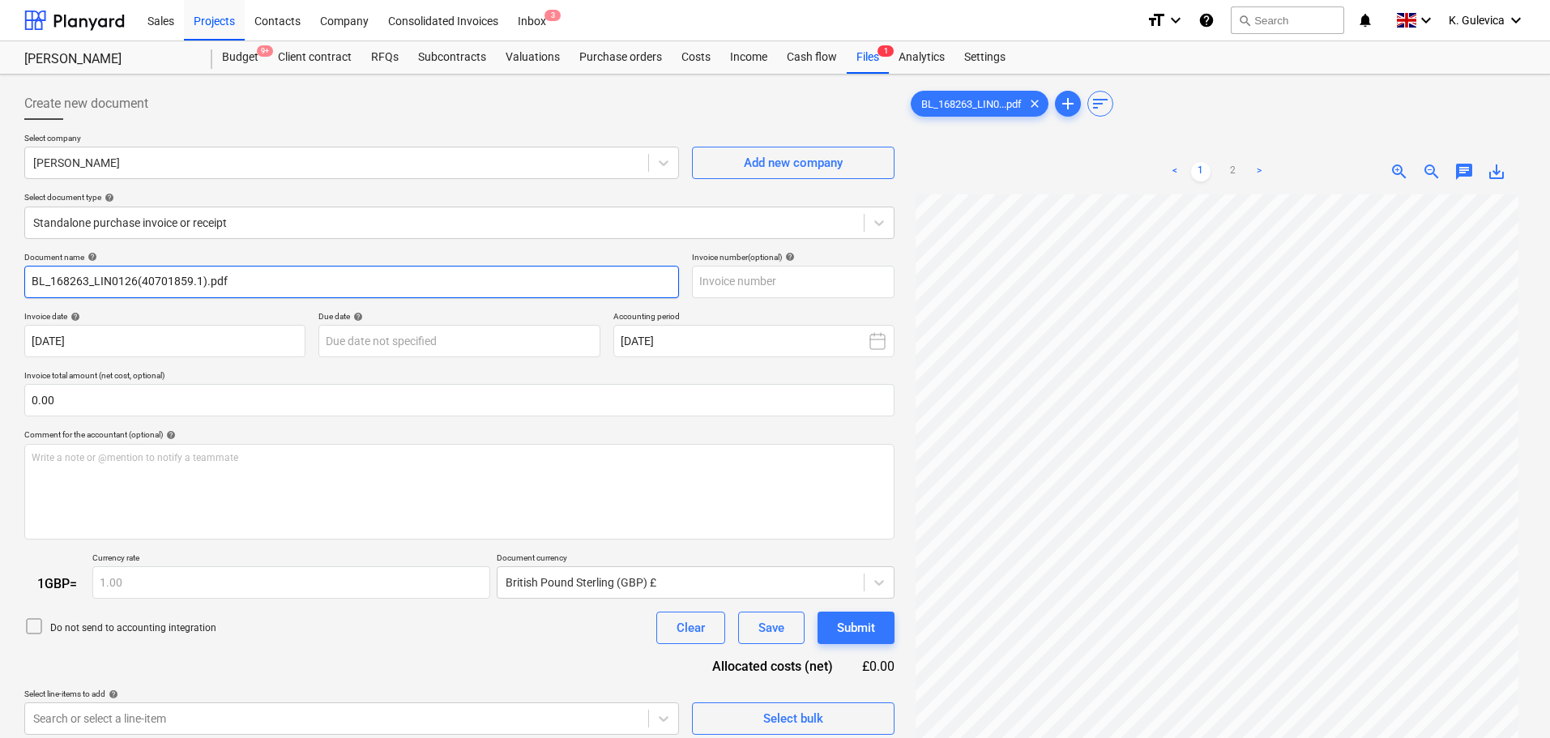
drag, startPoint x: 260, startPoint y: 276, endPoint x: 116, endPoint y: 284, distance: 144.4
click at [0, 287] on html "Sales Projects Contacts Company Consolidated Invoices Inbox 3 format_size keybo…" at bounding box center [775, 369] width 1550 height 738
paste input "202610899"
type input "202610899"
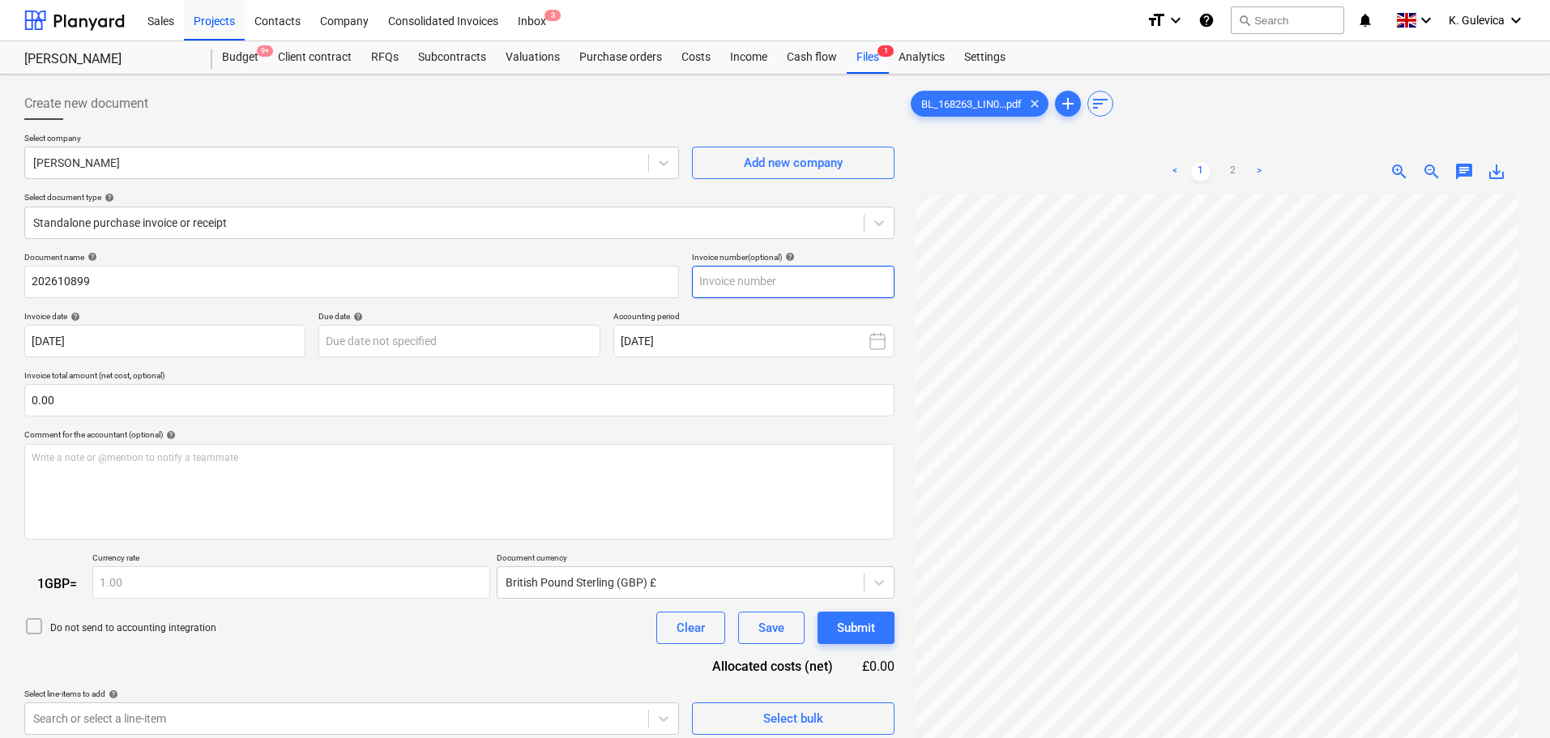
click at [821, 277] on input "text" at bounding box center [793, 282] width 203 height 32
paste input "202610899"
type input "202610899"
click at [441, 340] on body "Sales Projects Contacts Company Consolidated Invoices Inbox 3 format_size keybo…" at bounding box center [775, 369] width 1550 height 738
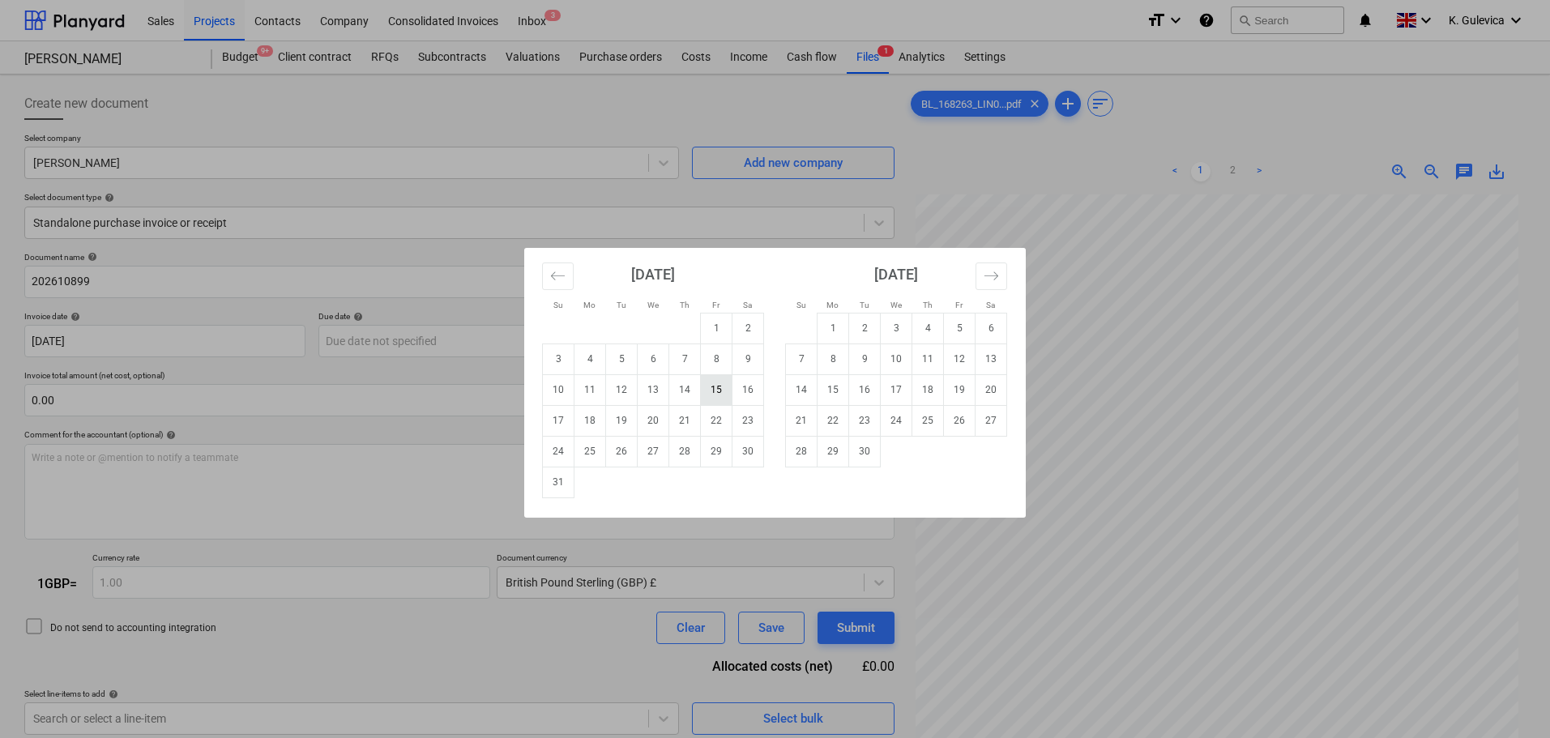
click at [713, 395] on td "15" at bounding box center [717, 389] width 32 height 31
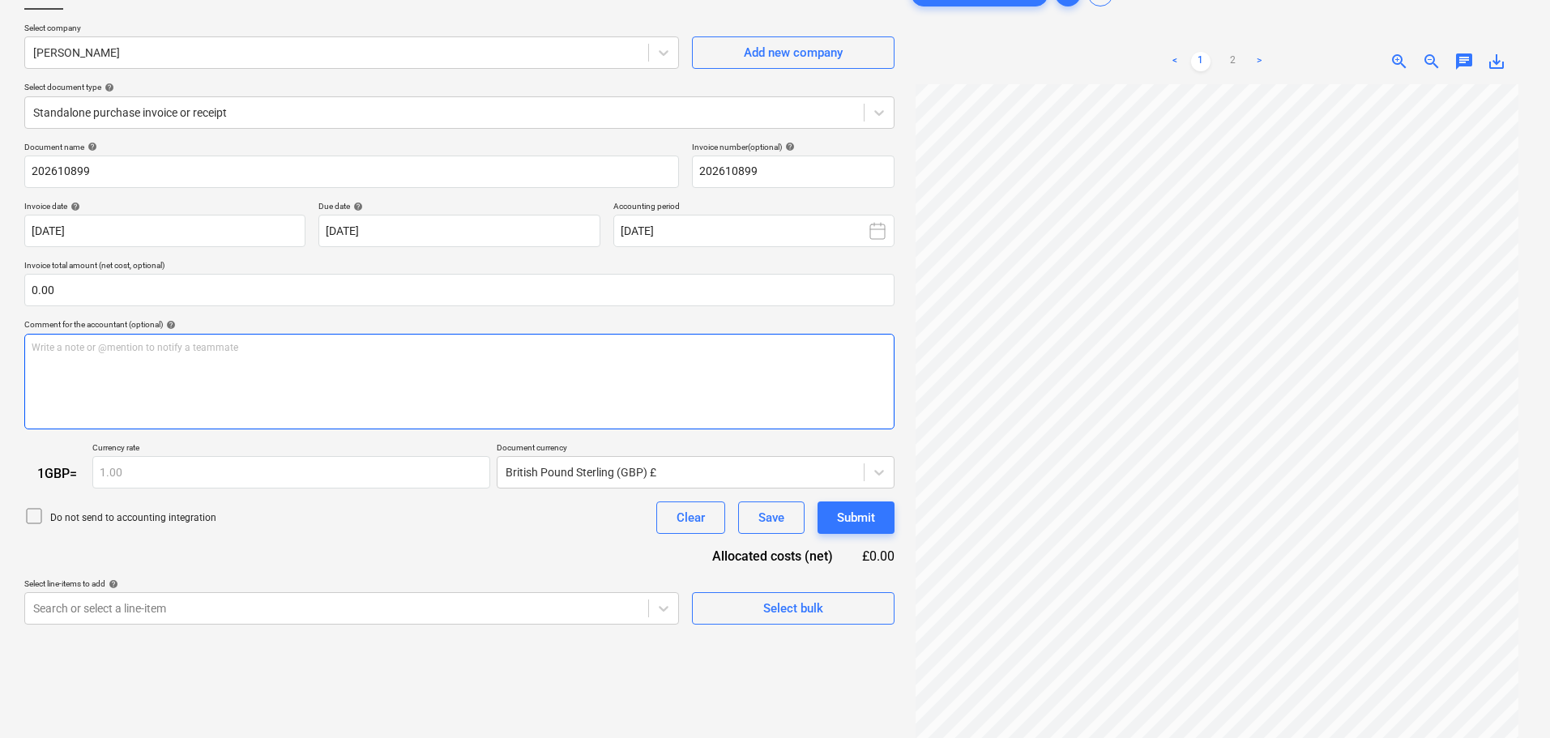
scroll to position [162, 0]
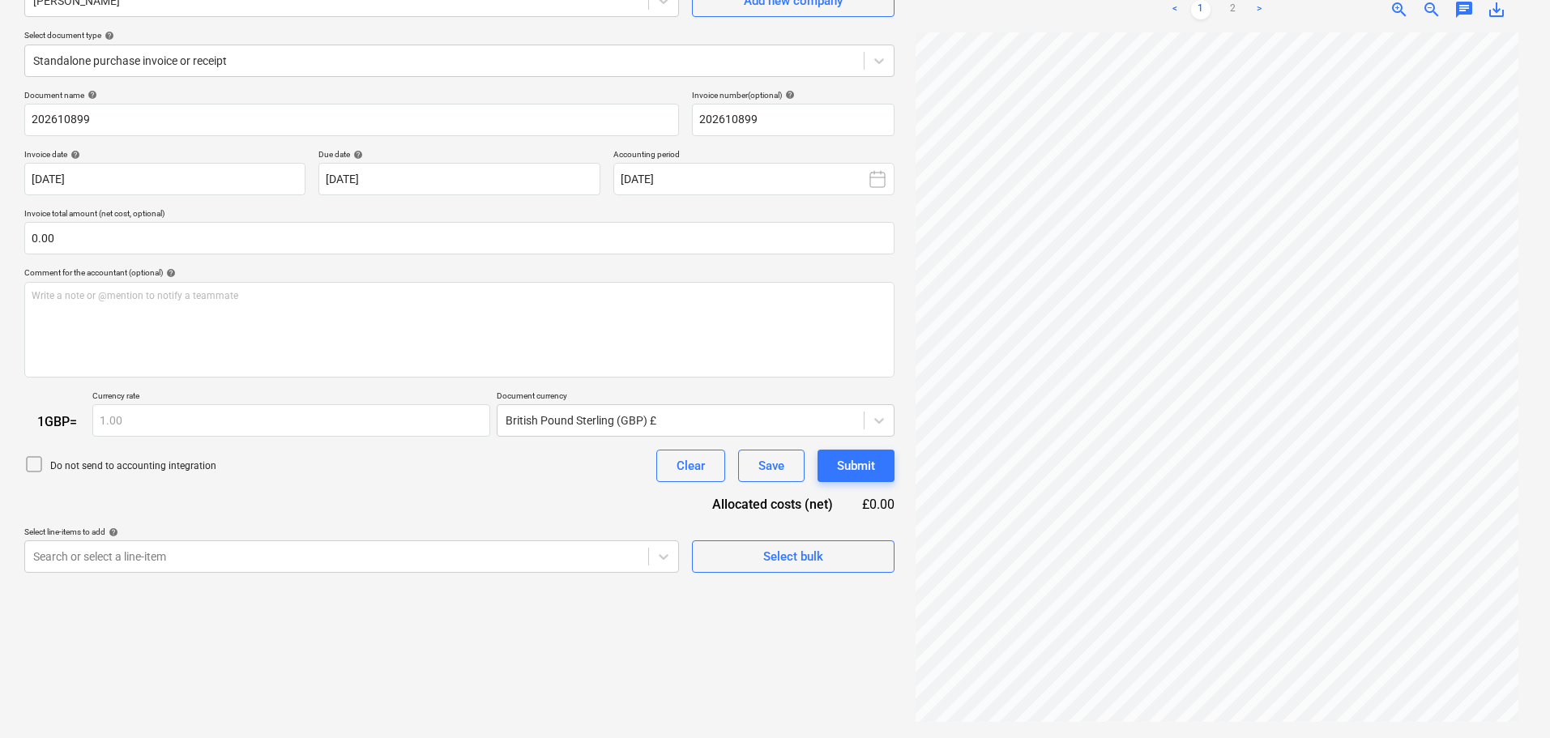
click at [431, 160] on div "Due date help" at bounding box center [458, 154] width 281 height 11
click at [436, 173] on body "Sales Projects Contacts Company Consolidated Invoices Inbox 3 format_size keybo…" at bounding box center [775, 207] width 1550 height 738
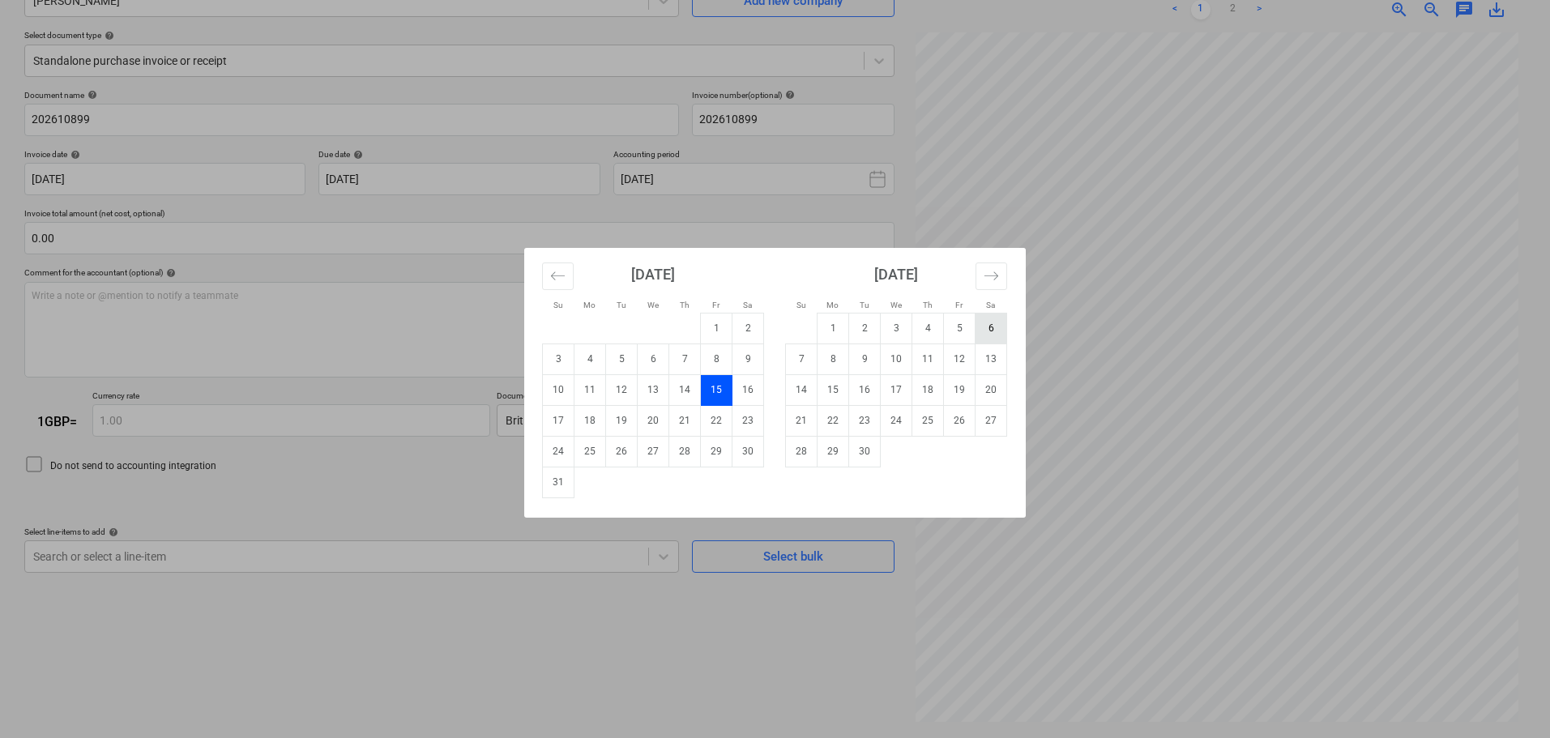
click at [984, 329] on td "6" at bounding box center [991, 328] width 32 height 31
type input "06 Sep 2025"
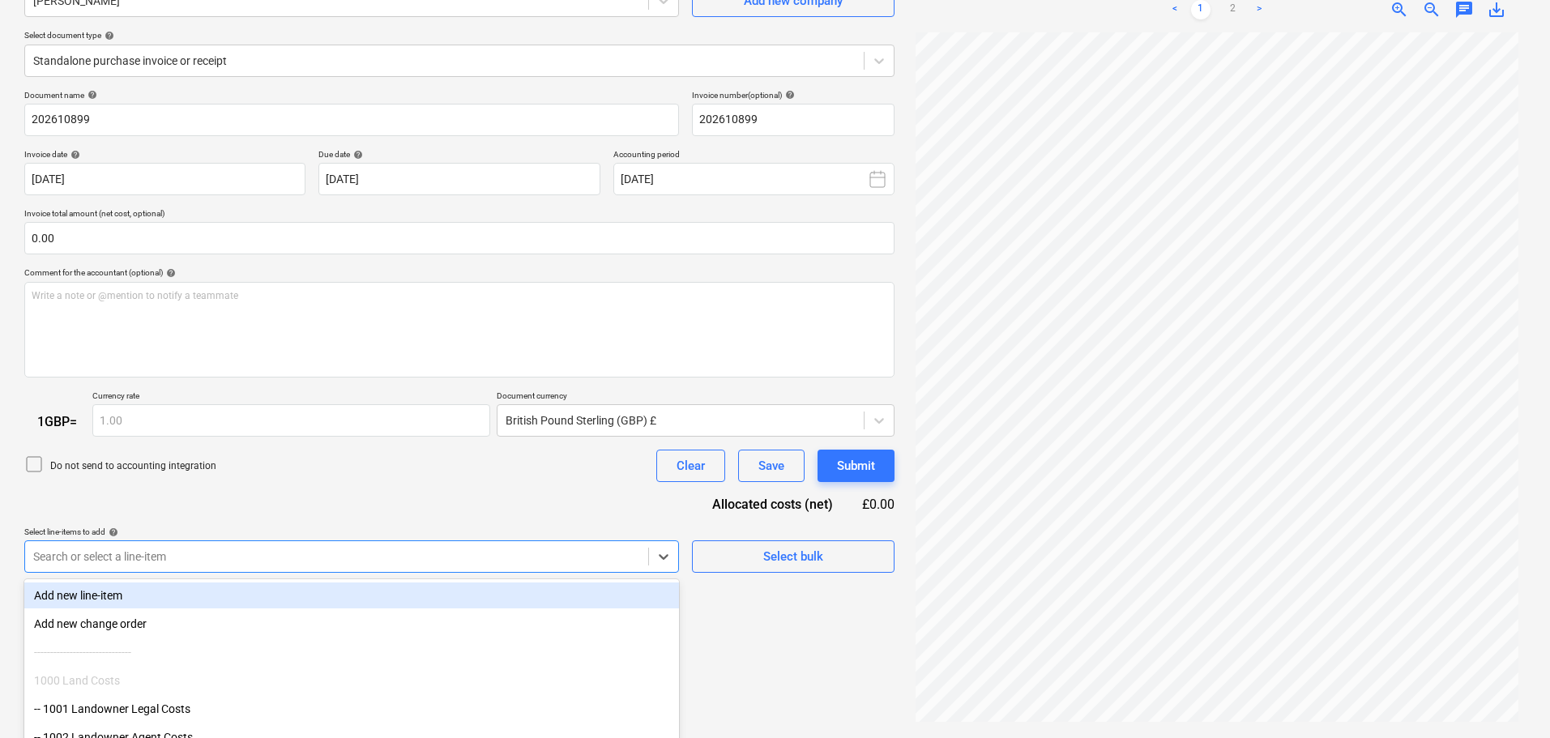
scroll to position [249, 0]
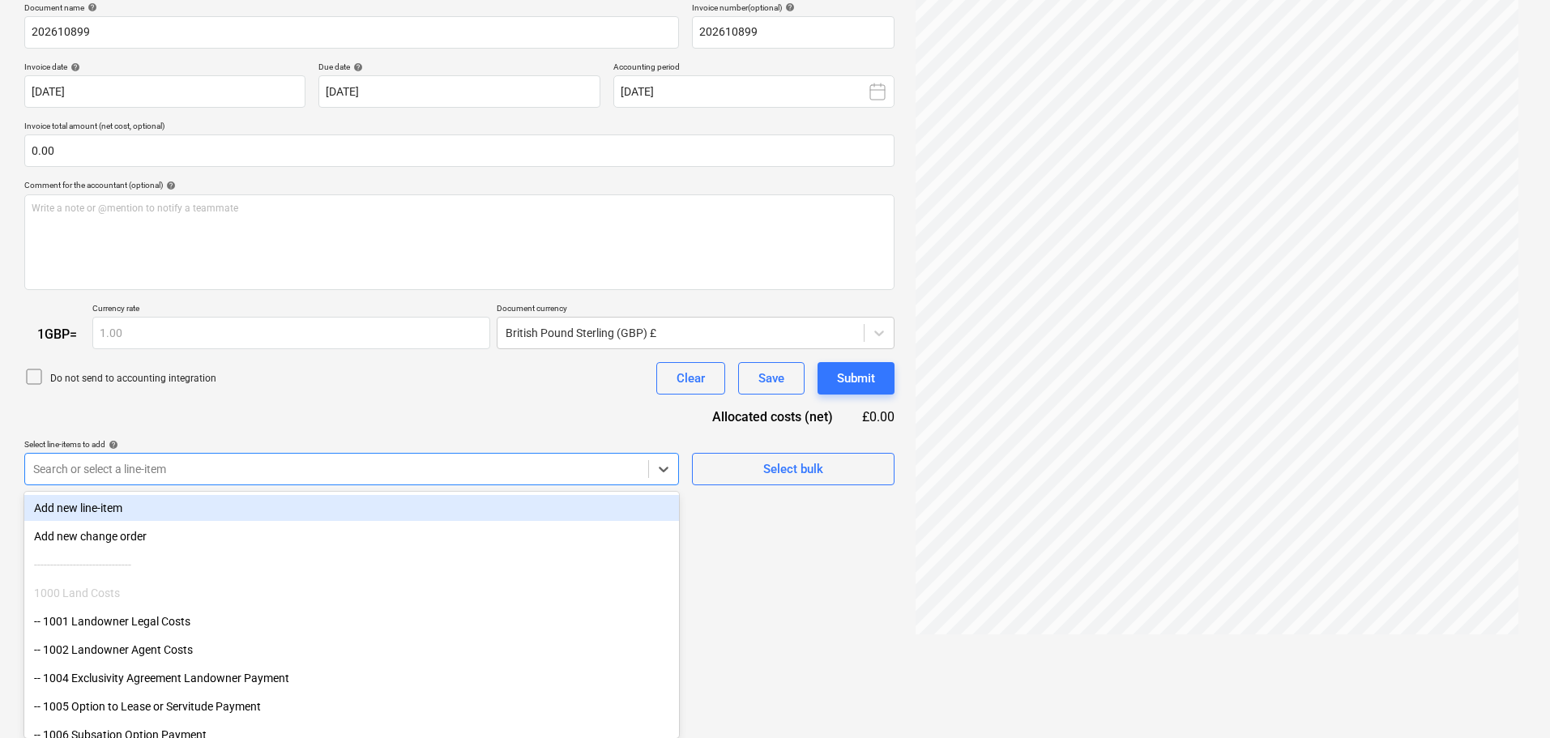
click at [219, 488] on body "Sales Projects Contacts Company Consolidated Invoices Inbox 3 format_size keybo…" at bounding box center [775, 120] width 1550 height 738
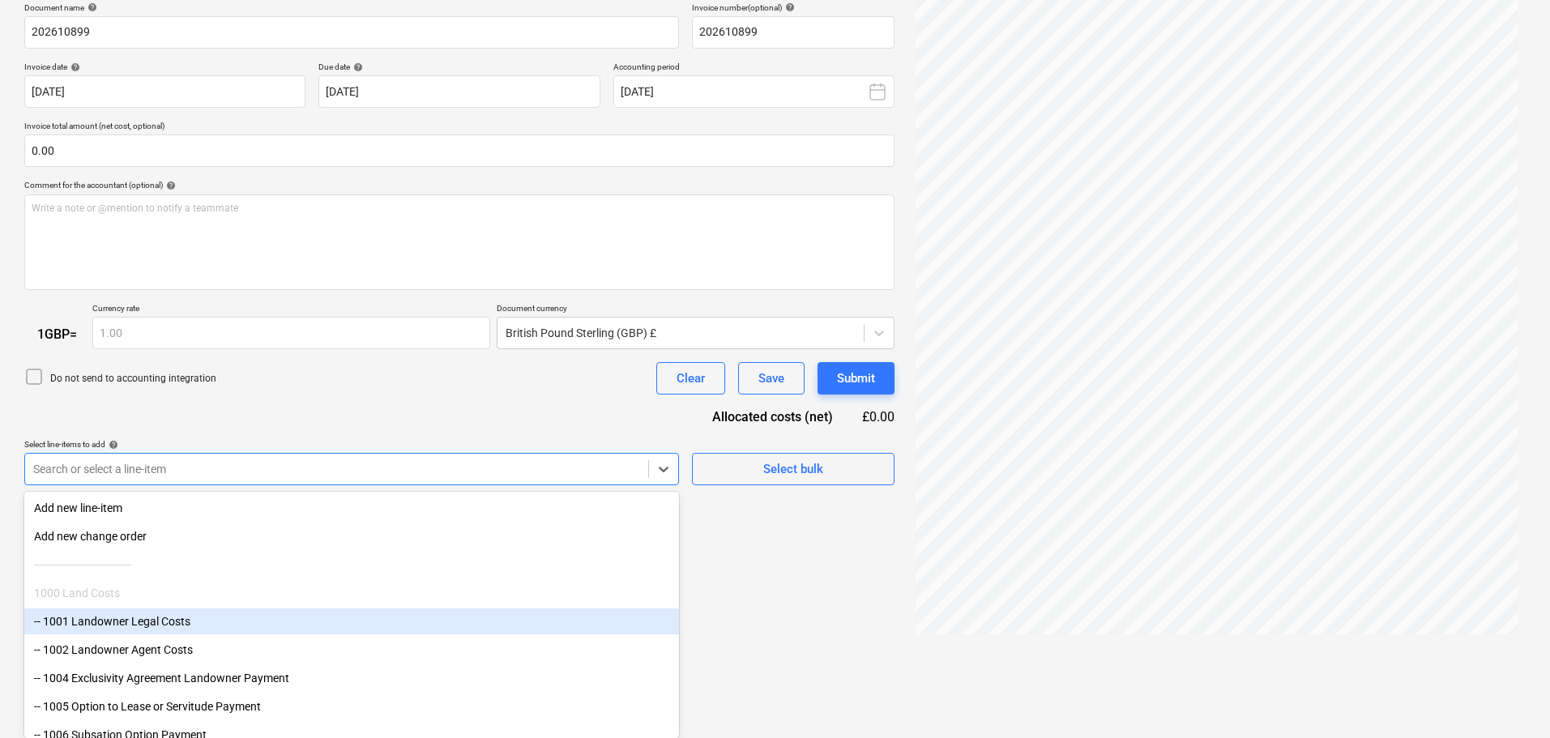
click at [164, 629] on div "-- 1001 Landowner Legal Costs" at bounding box center [351, 621] width 654 height 26
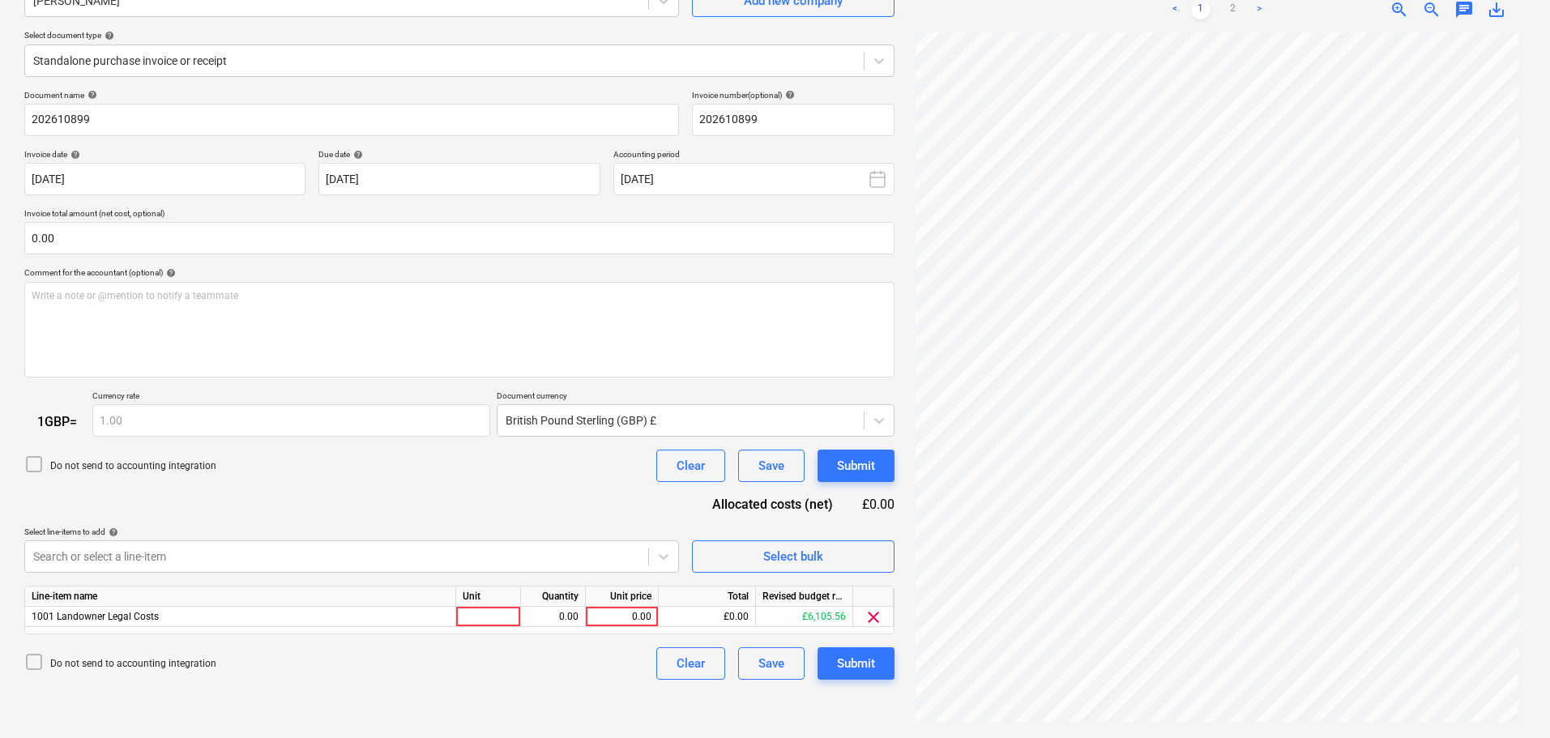
scroll to position [162, 0]
click at [319, 407] on div "Document name help 202610899 Invoice number (optional) help 202610899 Invoice d…" at bounding box center [459, 385] width 870 height 590
click at [625, 618] on div "0.00" at bounding box center [621, 617] width 59 height 20
type input "15006"
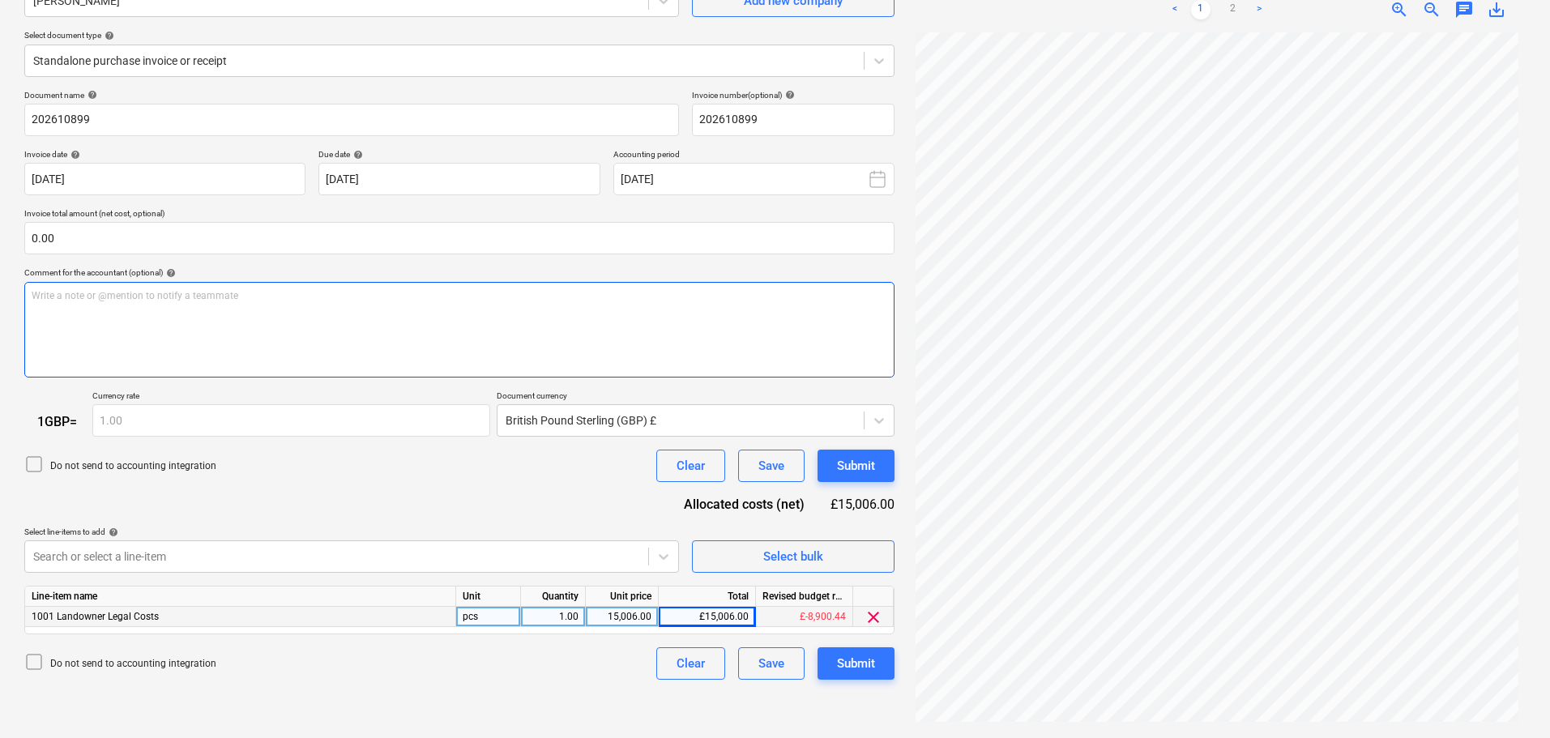
click at [234, 331] on div "Write a note or @mention to notify a teammate ﻿" at bounding box center [459, 330] width 870 height 96
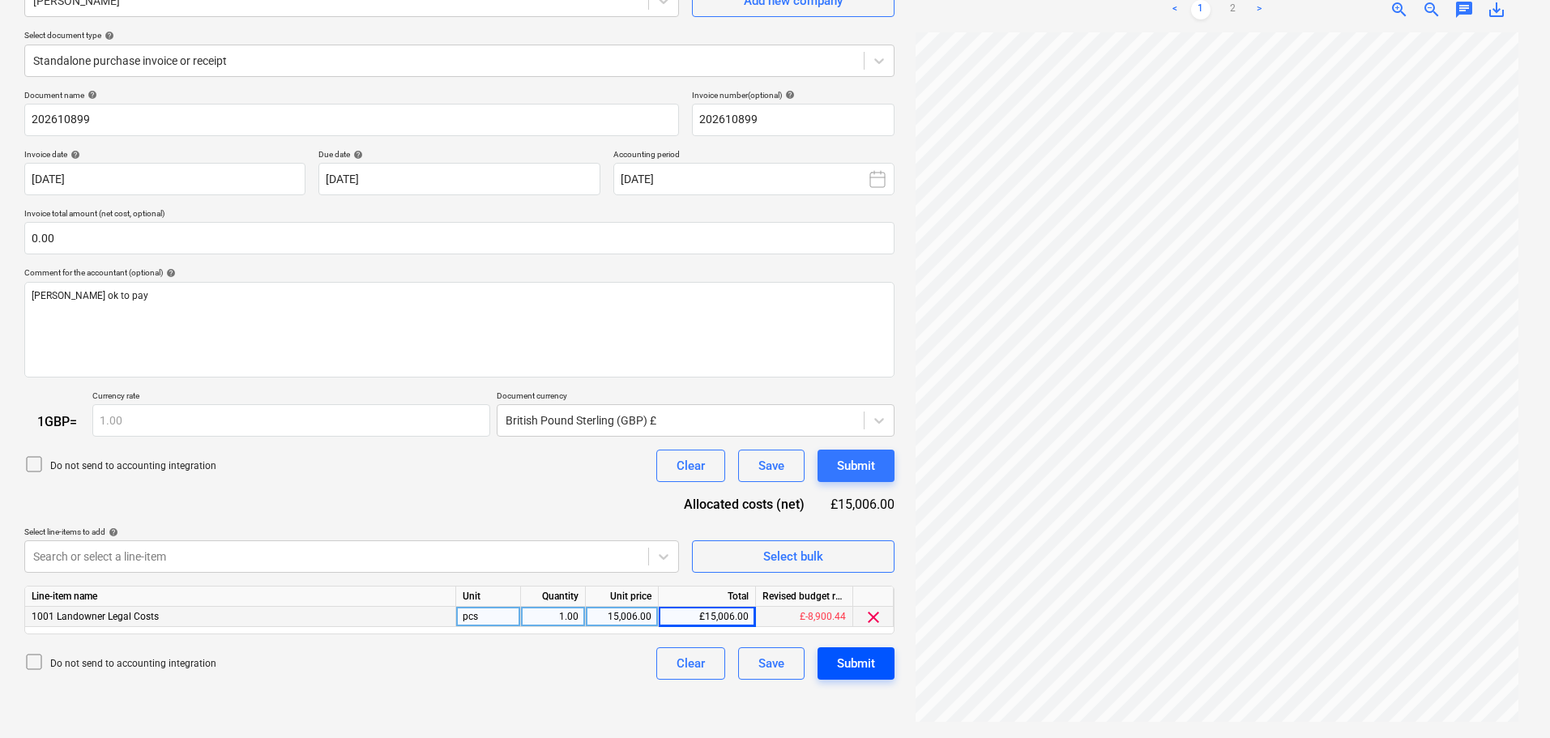
click at [871, 668] on div "Submit" at bounding box center [856, 663] width 38 height 21
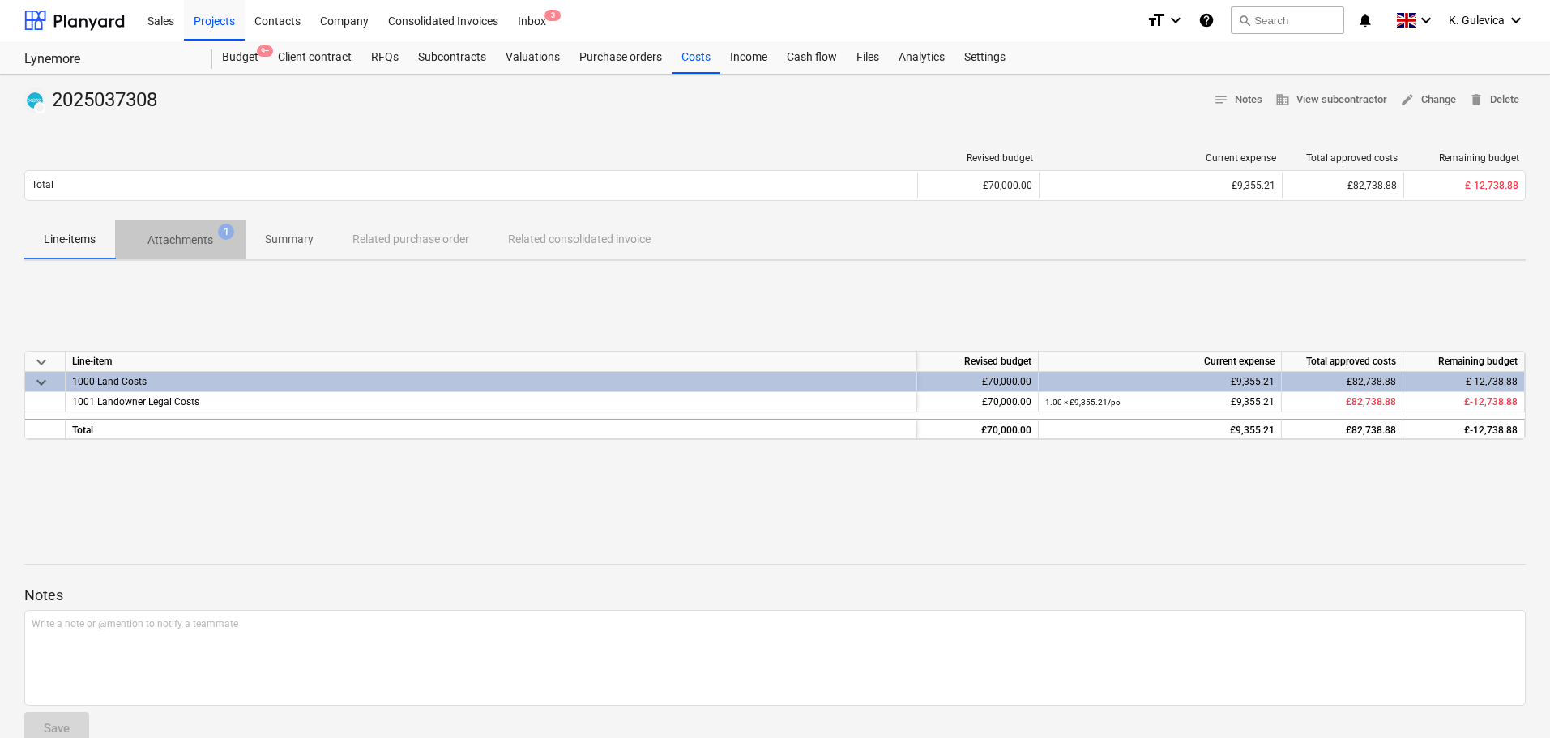
click at [187, 230] on span "Attachments 1" at bounding box center [180, 239] width 130 height 29
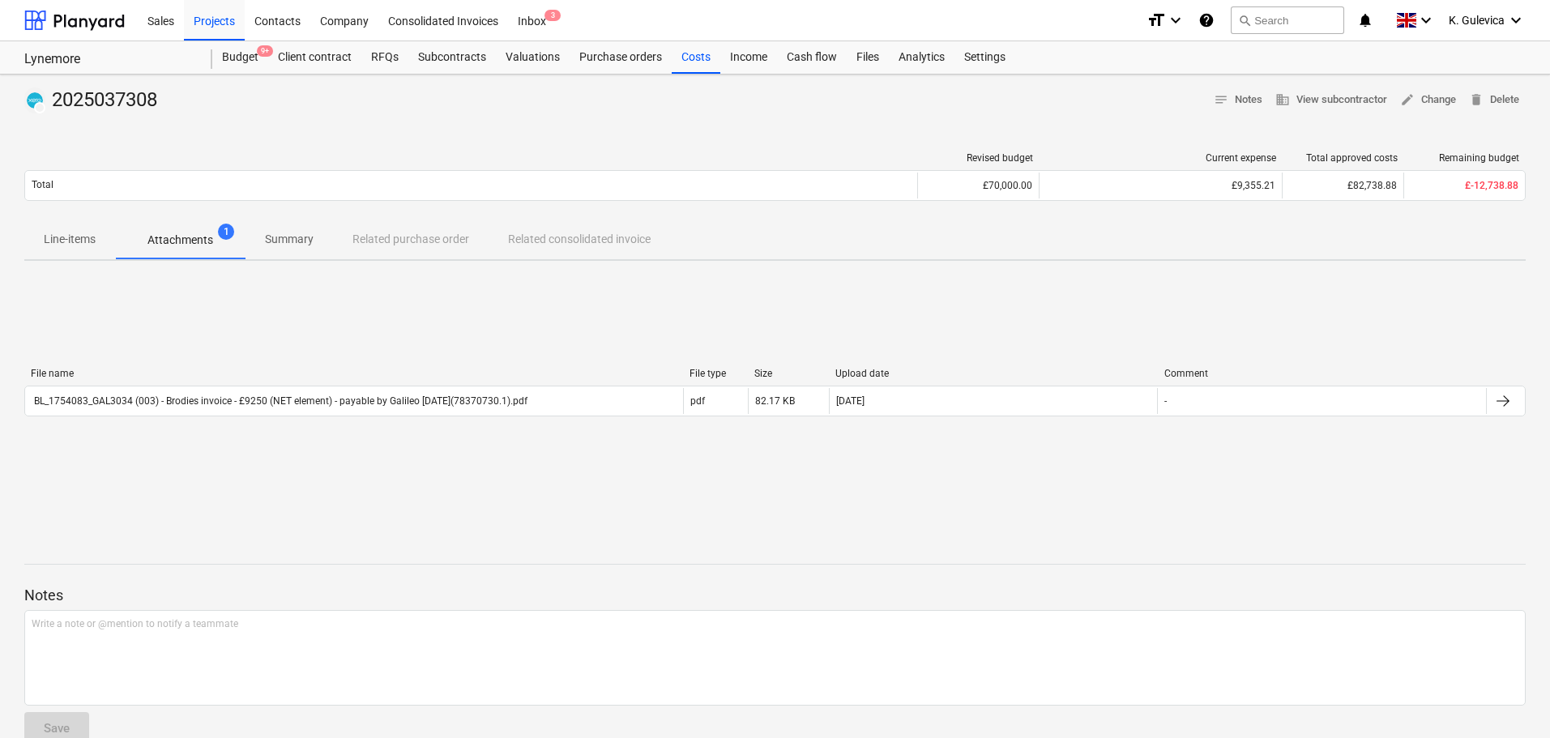
click at [329, 238] on span "Summary" at bounding box center [288, 239] width 87 height 27
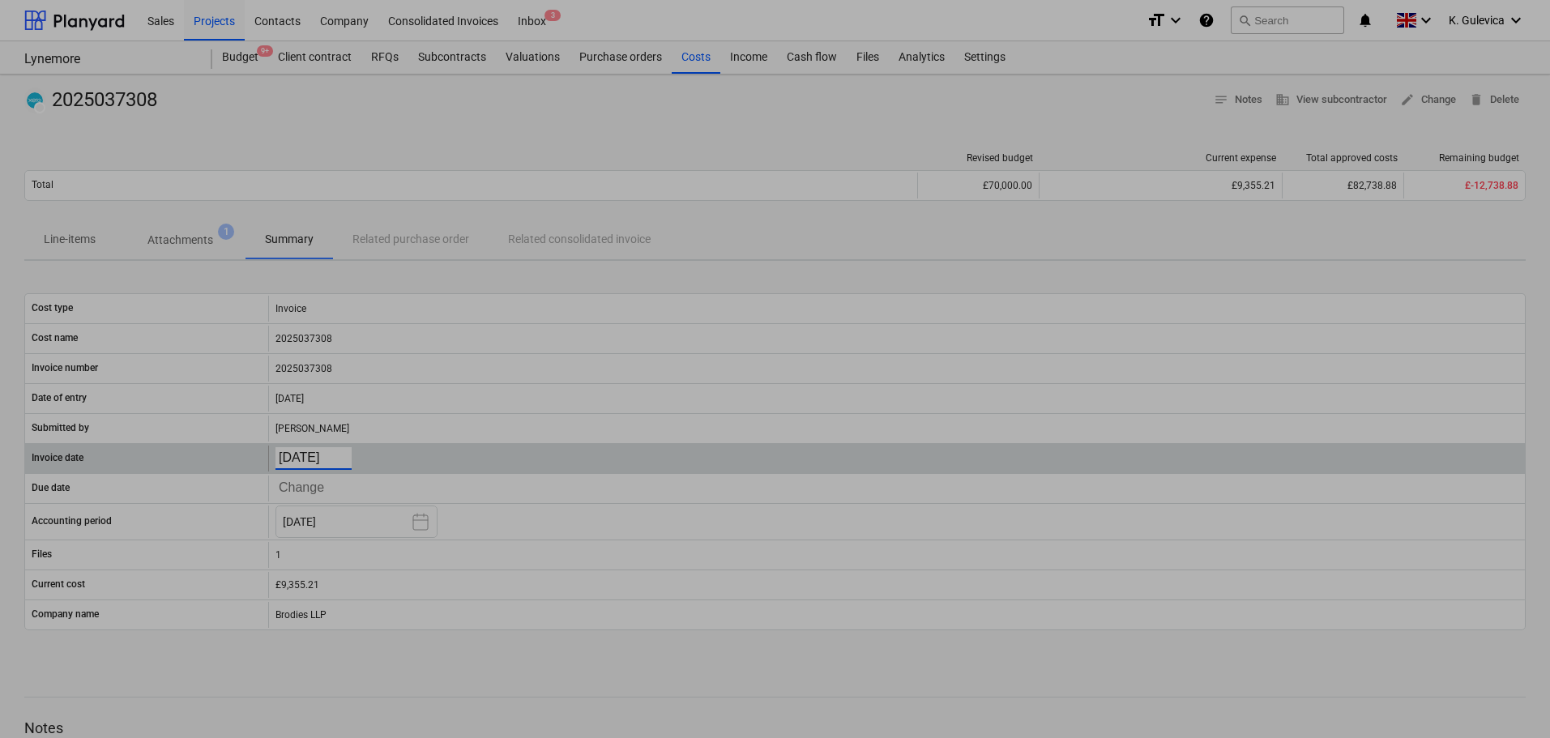
click at [328, 461] on body "Sales Projects Contacts Company Consolidated Invoices Inbox 3 format_size keybo…" at bounding box center [775, 369] width 1550 height 738
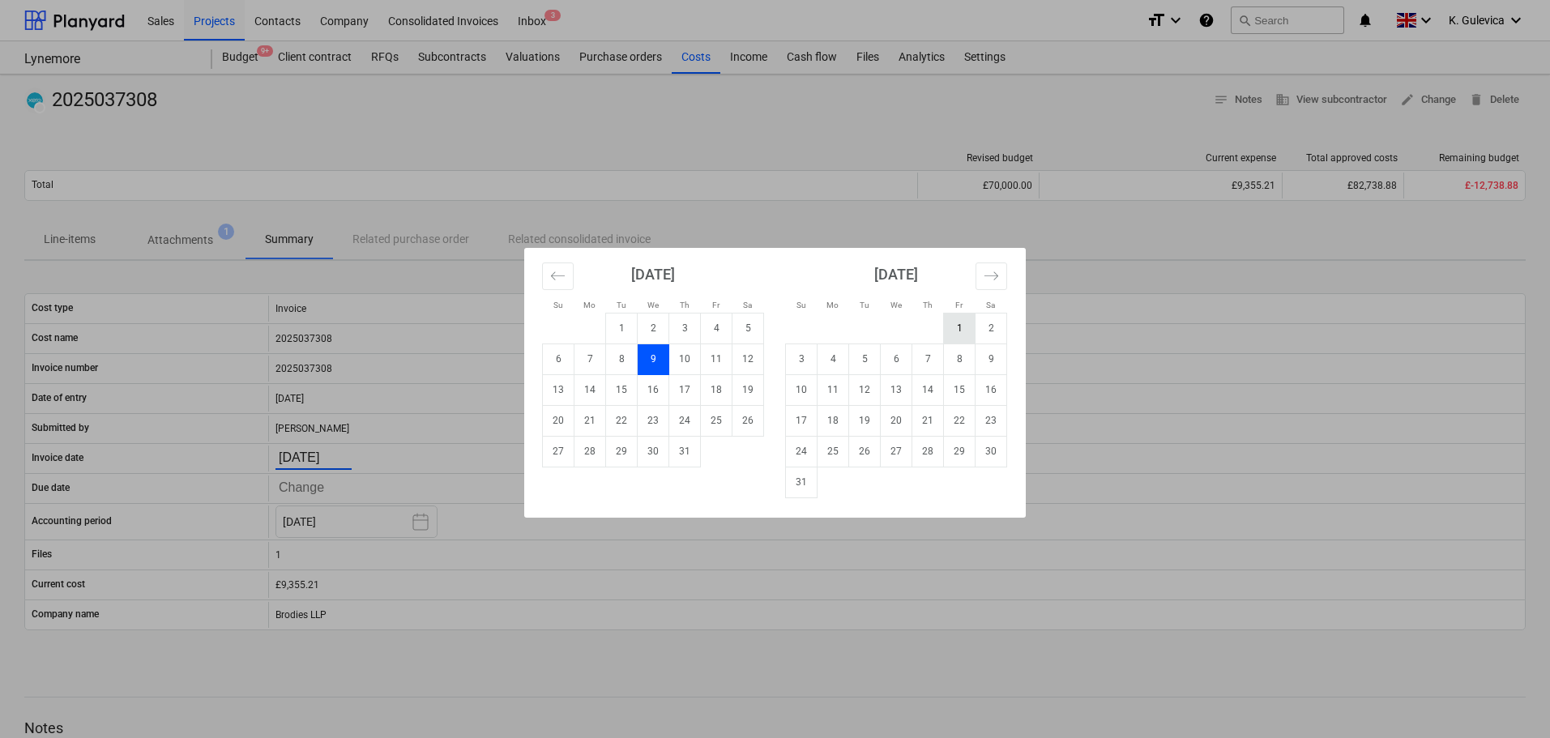
click at [957, 326] on td "1" at bounding box center [960, 328] width 32 height 31
type input "[DATE]"
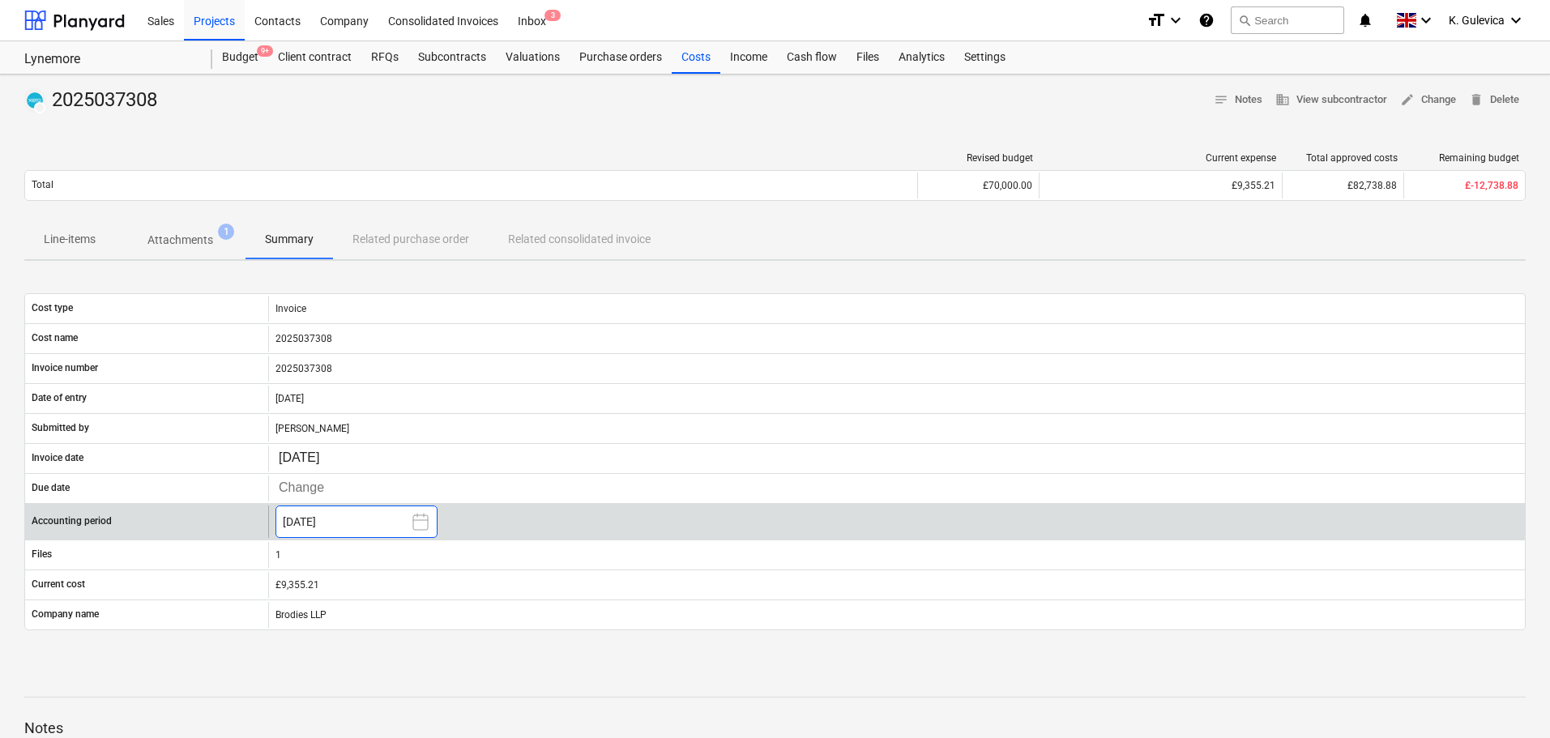
click at [309, 511] on button "August 2025" at bounding box center [356, 521] width 162 height 32
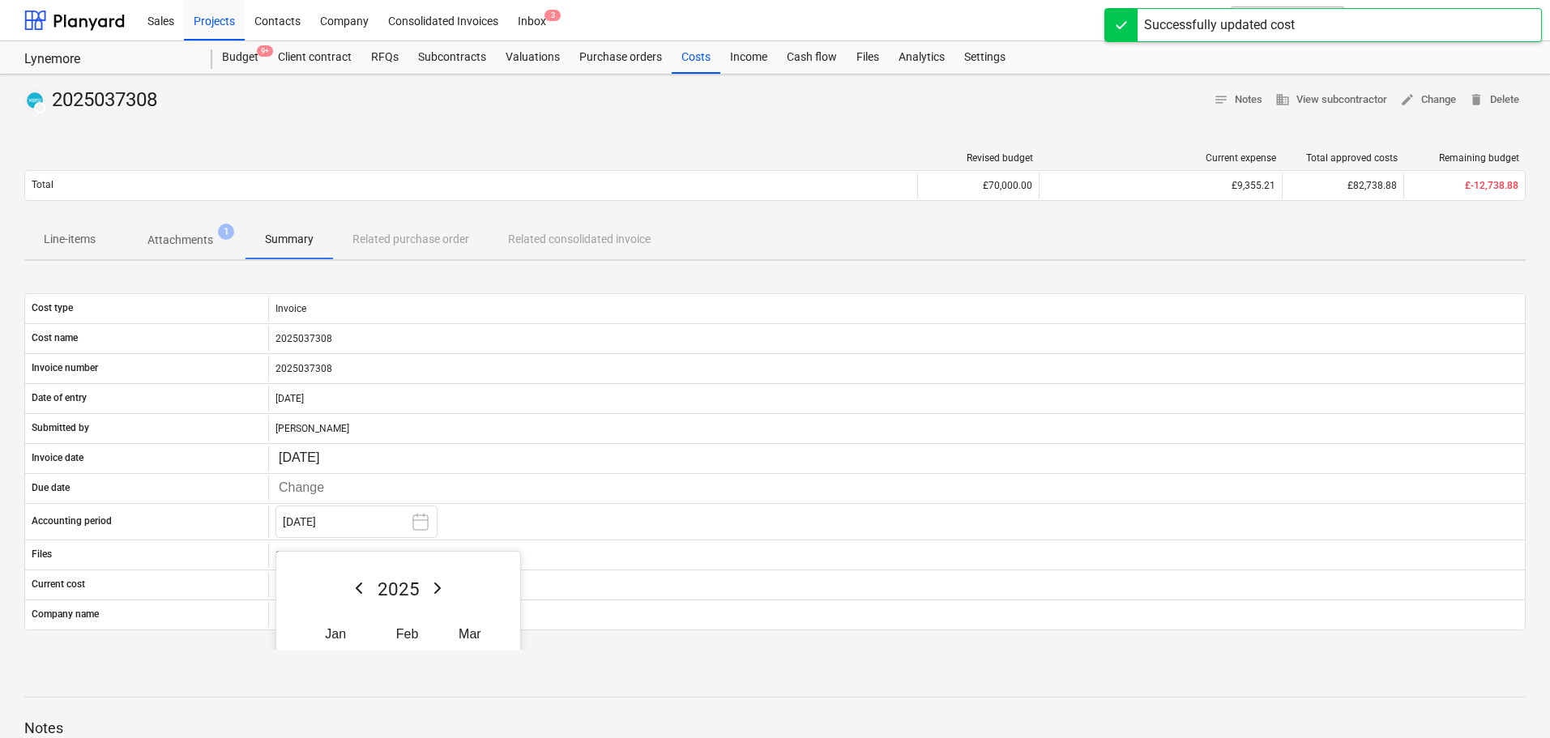
click at [444, 263] on div "DRAFT 2025037308 notes Notes business View subcontractor edit Change delete Del…" at bounding box center [775, 489] width 1550 height 829
click at [392, 272] on div "DRAFT 2025037308 notes Notes business View subcontractor edit Change delete Del…" at bounding box center [775, 489] width 1550 height 829
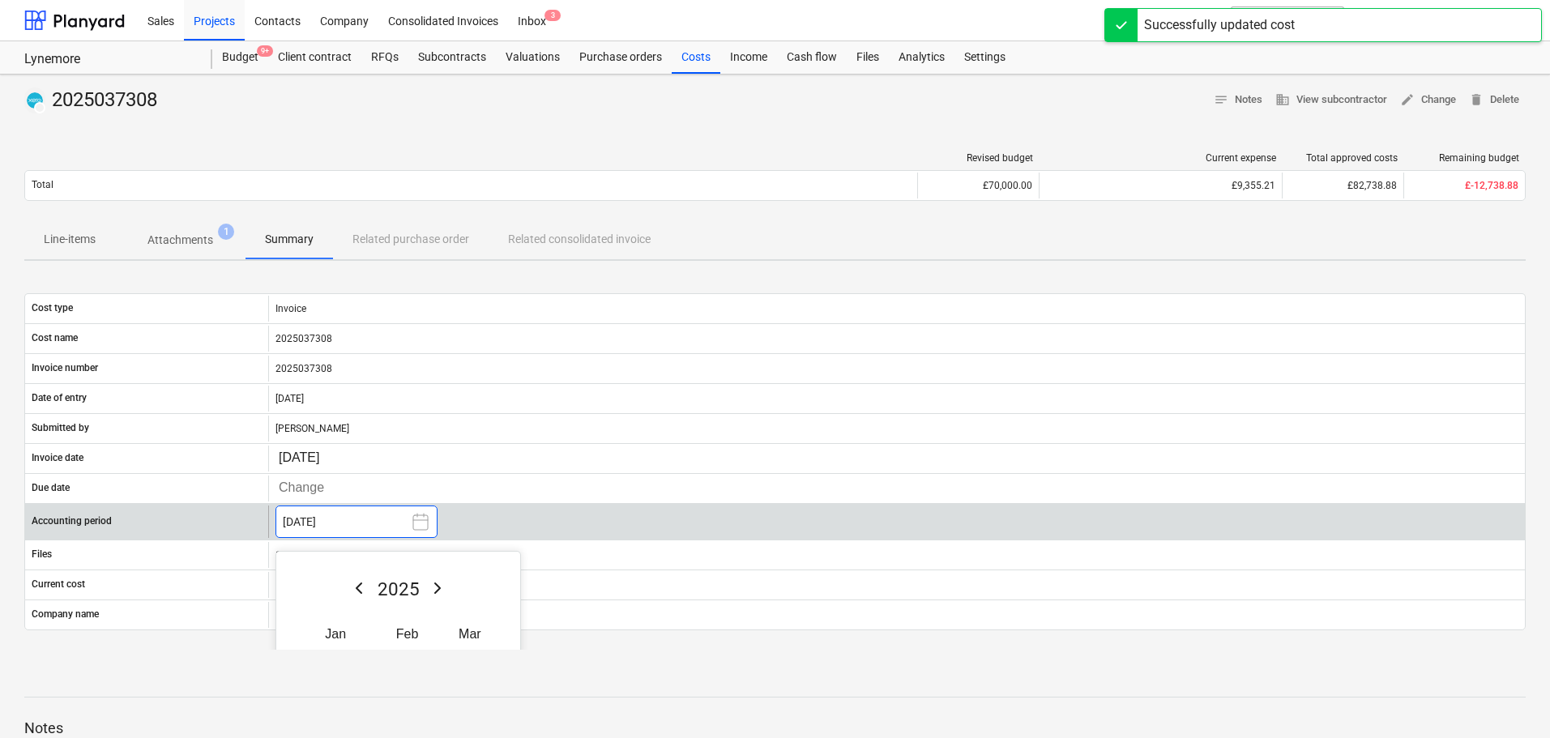
click at [357, 519] on button "August 2025" at bounding box center [356, 521] width 162 height 32
